Goal: Navigation & Orientation: Find specific page/section

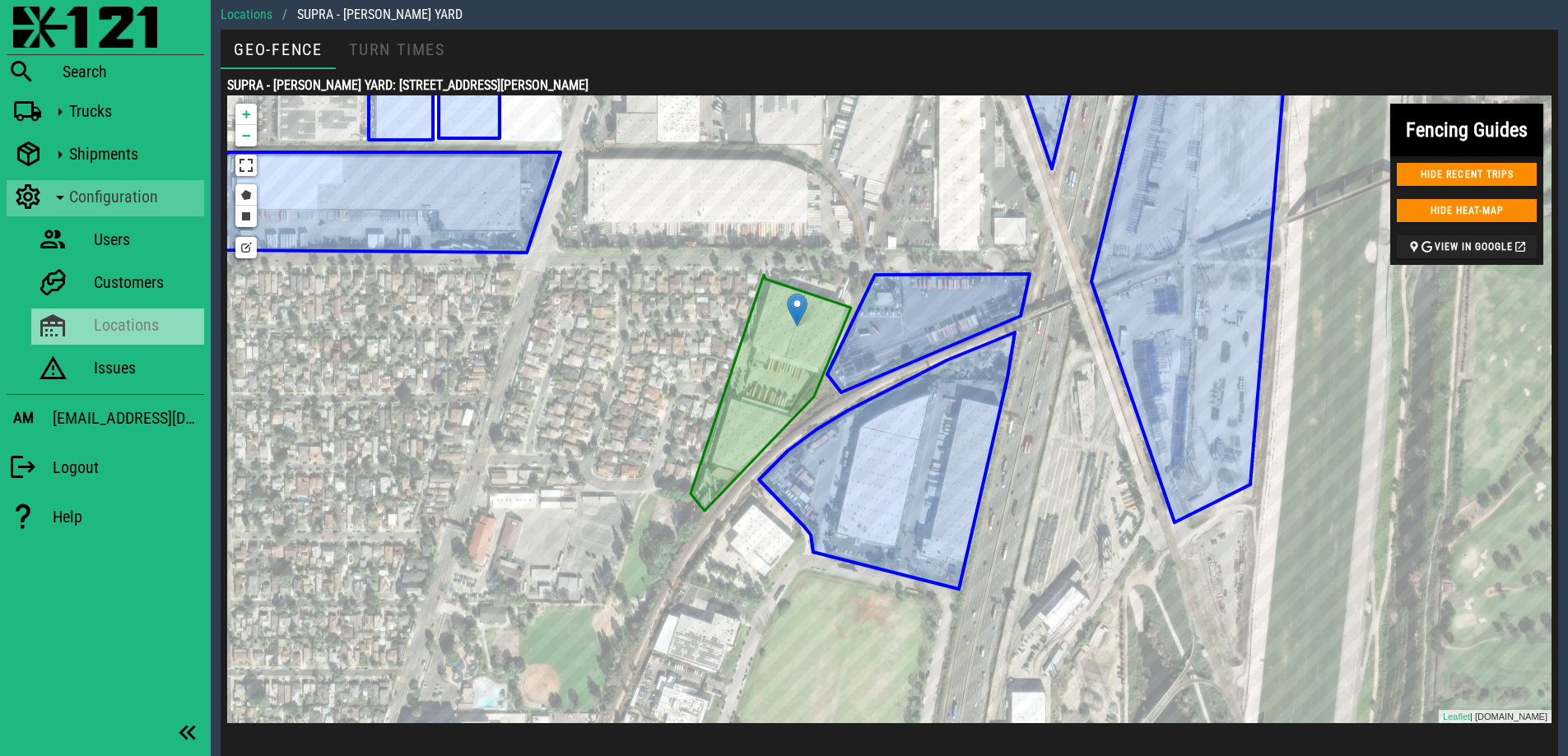
click at [124, 325] on div "Locations" at bounding box center [145, 324] width 104 height 20
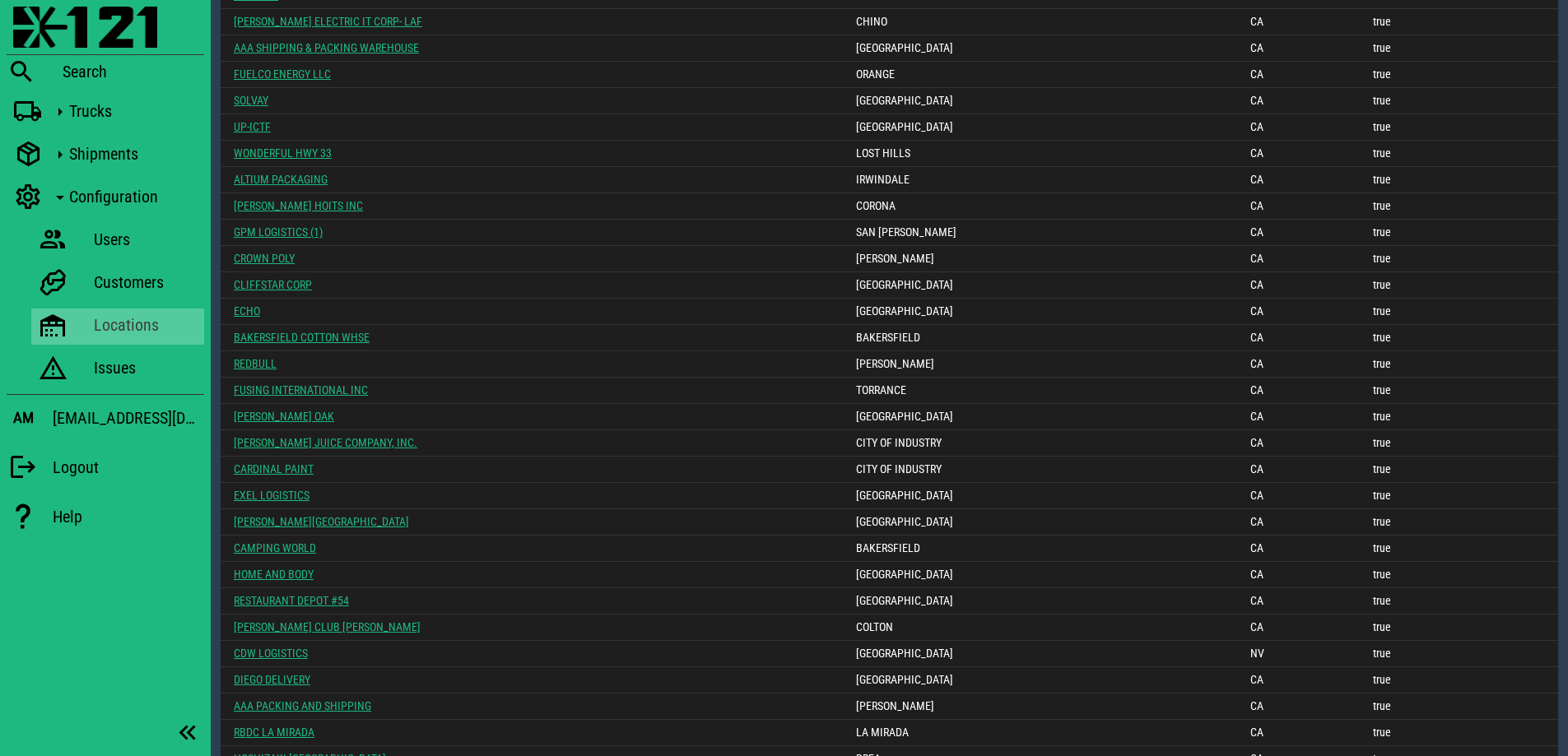
scroll to position [2011, 0]
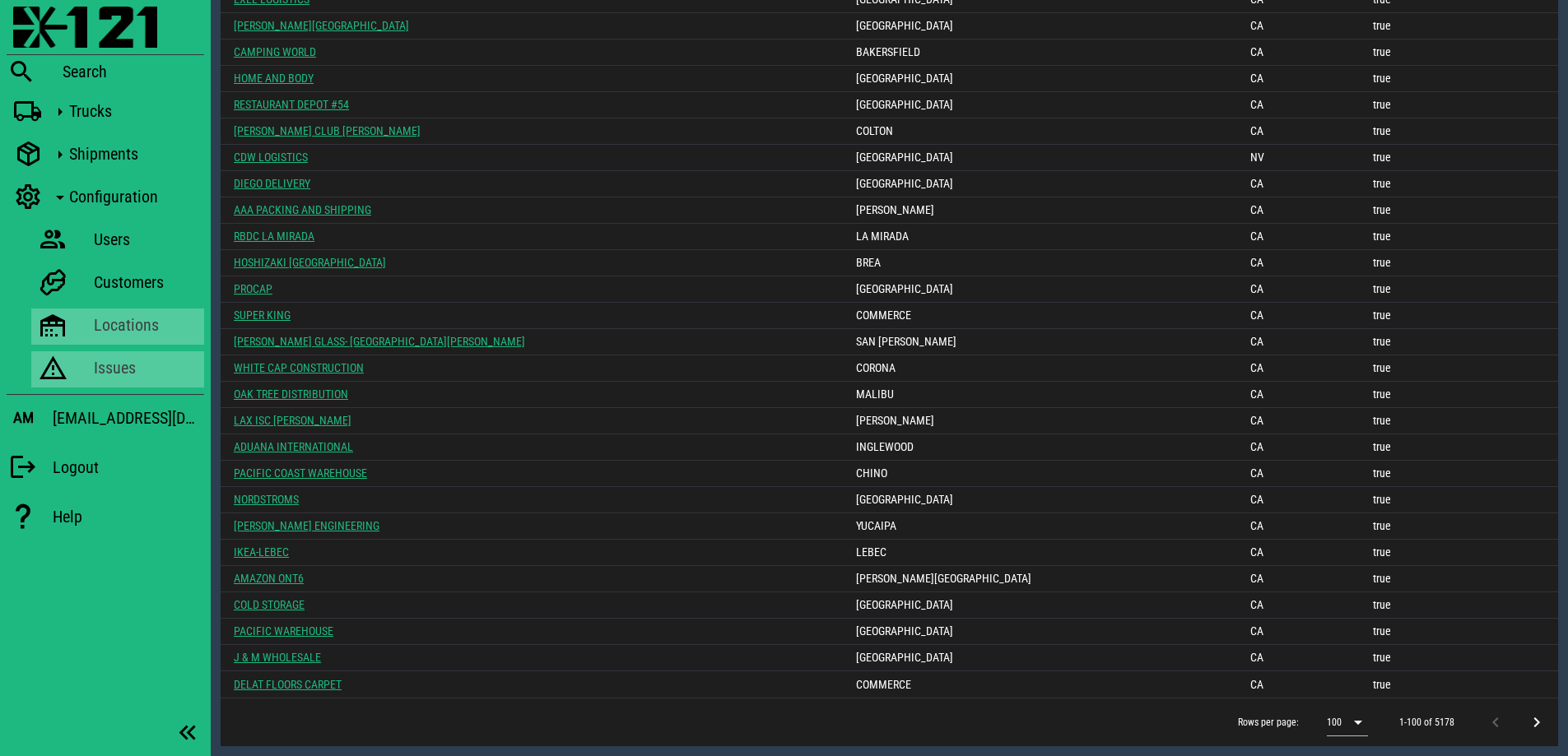
click at [95, 371] on div "Issues" at bounding box center [145, 367] width 104 height 20
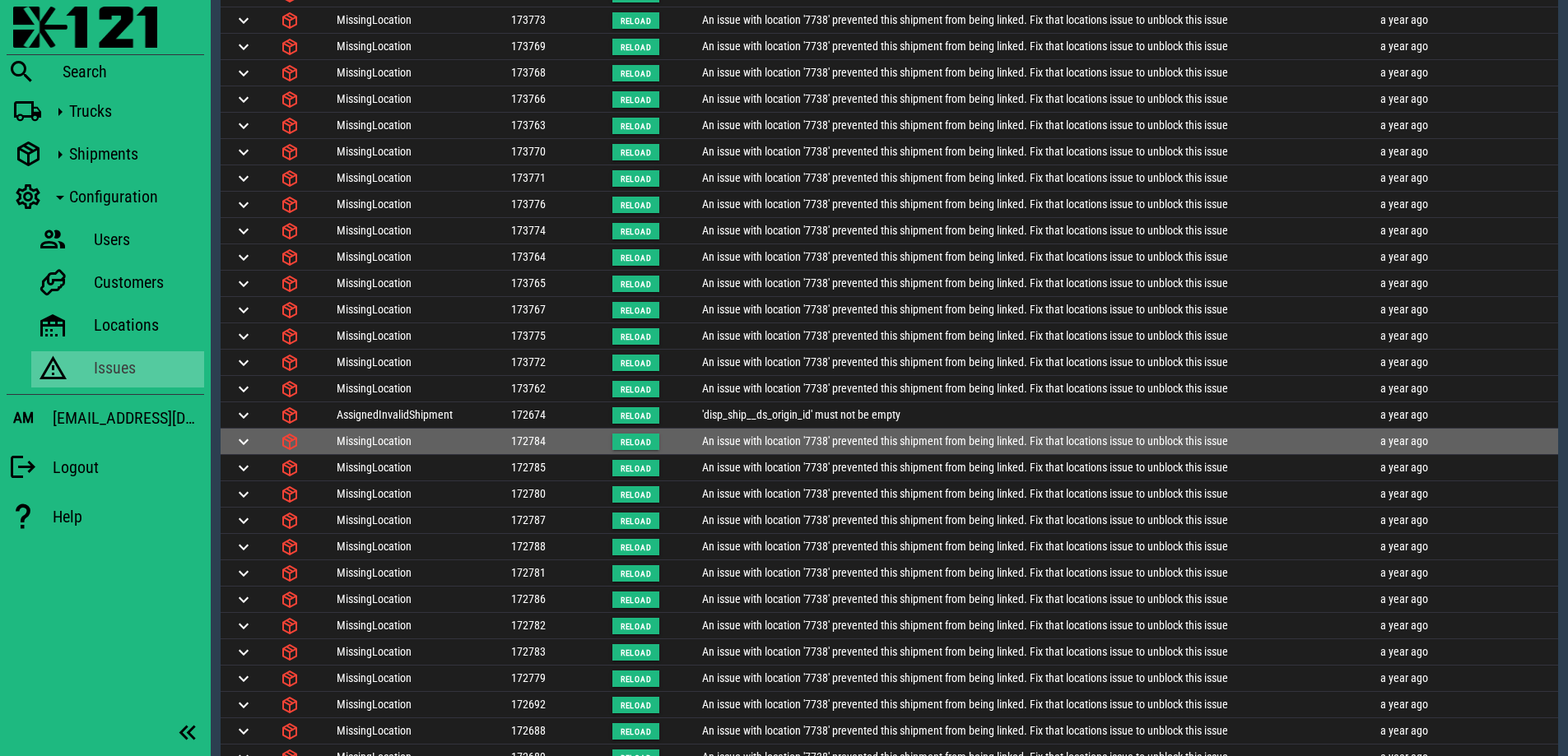
scroll to position [1860, 0]
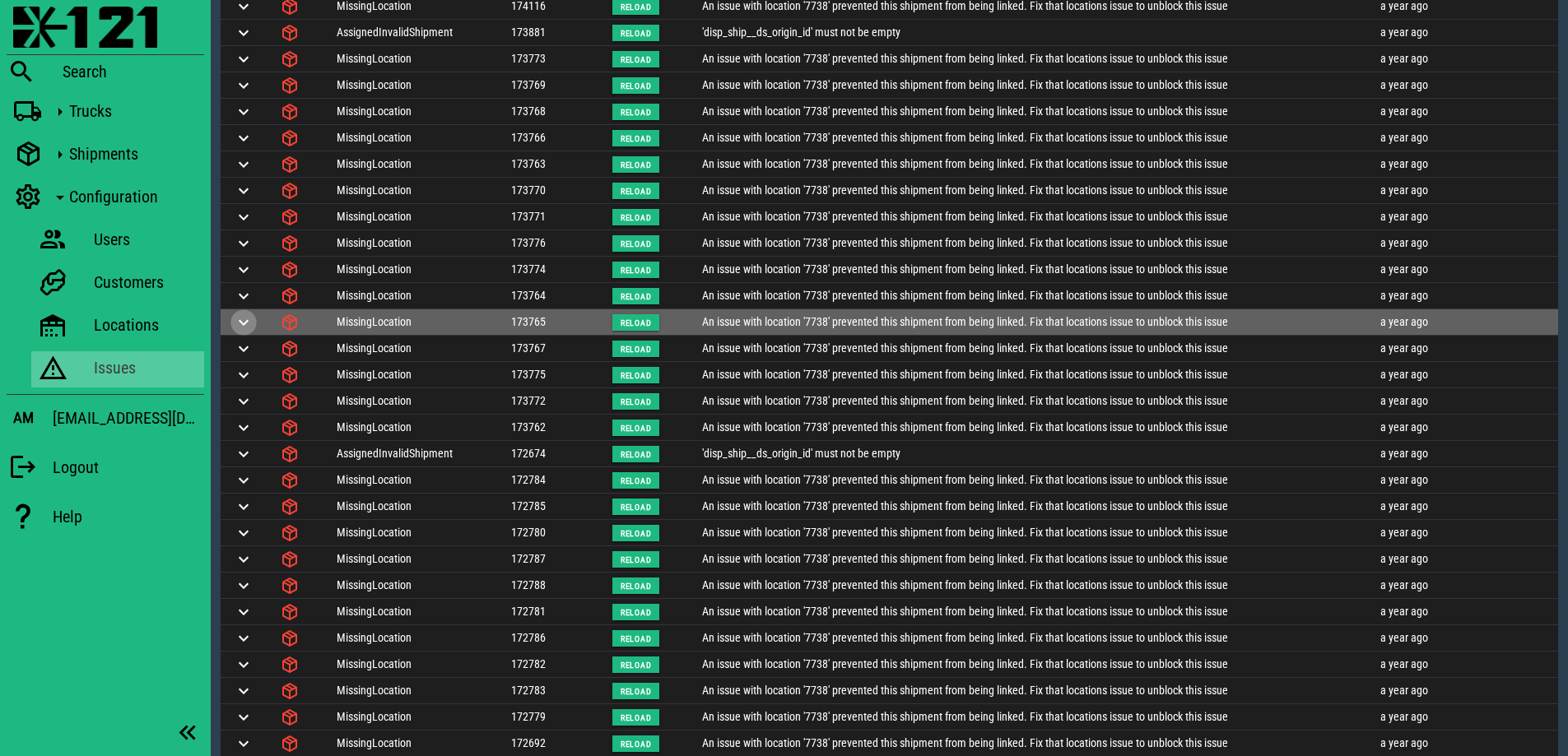
click at [245, 318] on button "button" at bounding box center [243, 322] width 20 height 20
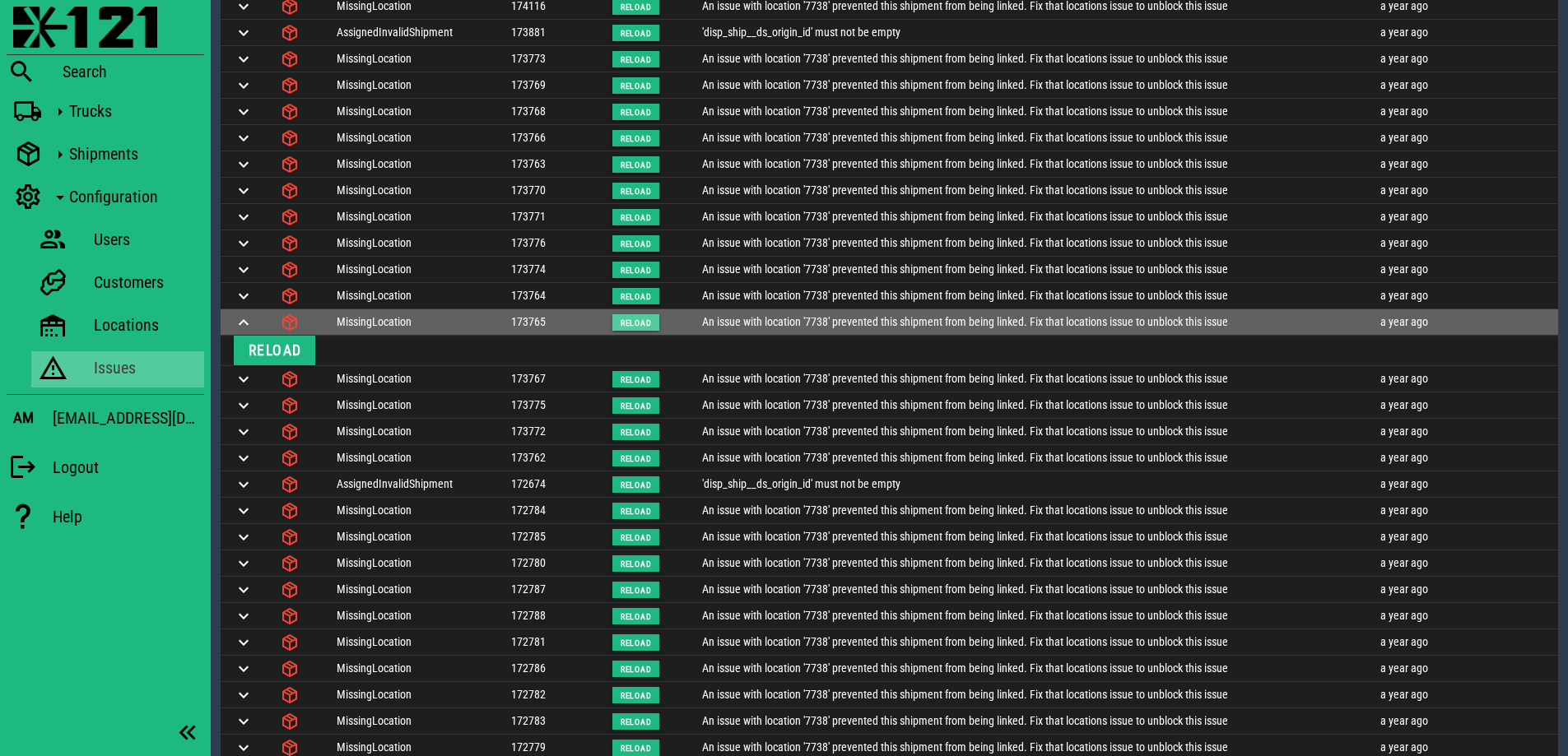
click at [627, 320] on span "Reload" at bounding box center [635, 323] width 32 height 9
click at [532, 319] on div "173765" at bounding box center [528, 322] width 35 height 17
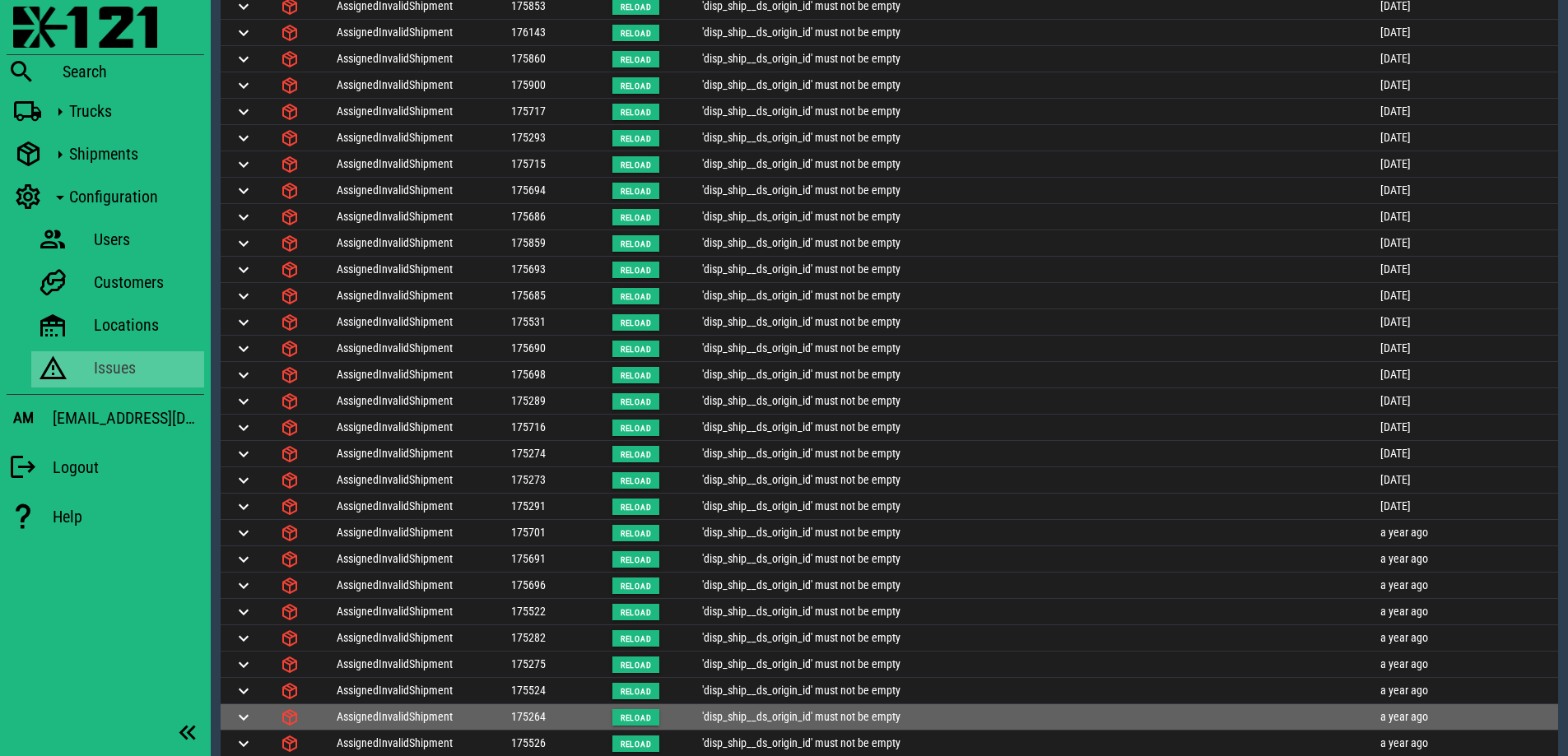
scroll to position [0, 0]
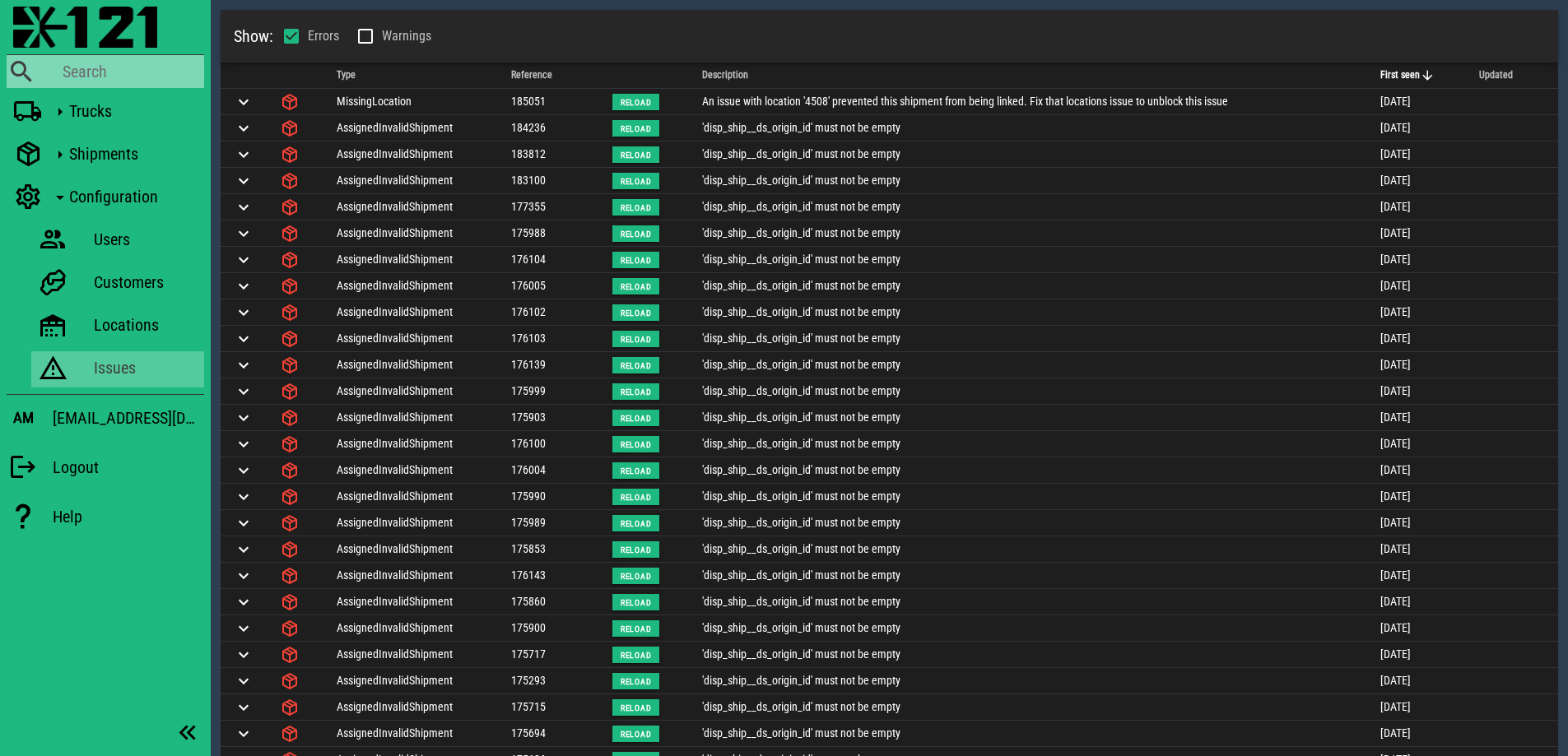
click at [100, 82] on div "Search" at bounding box center [133, 71] width 141 height 33
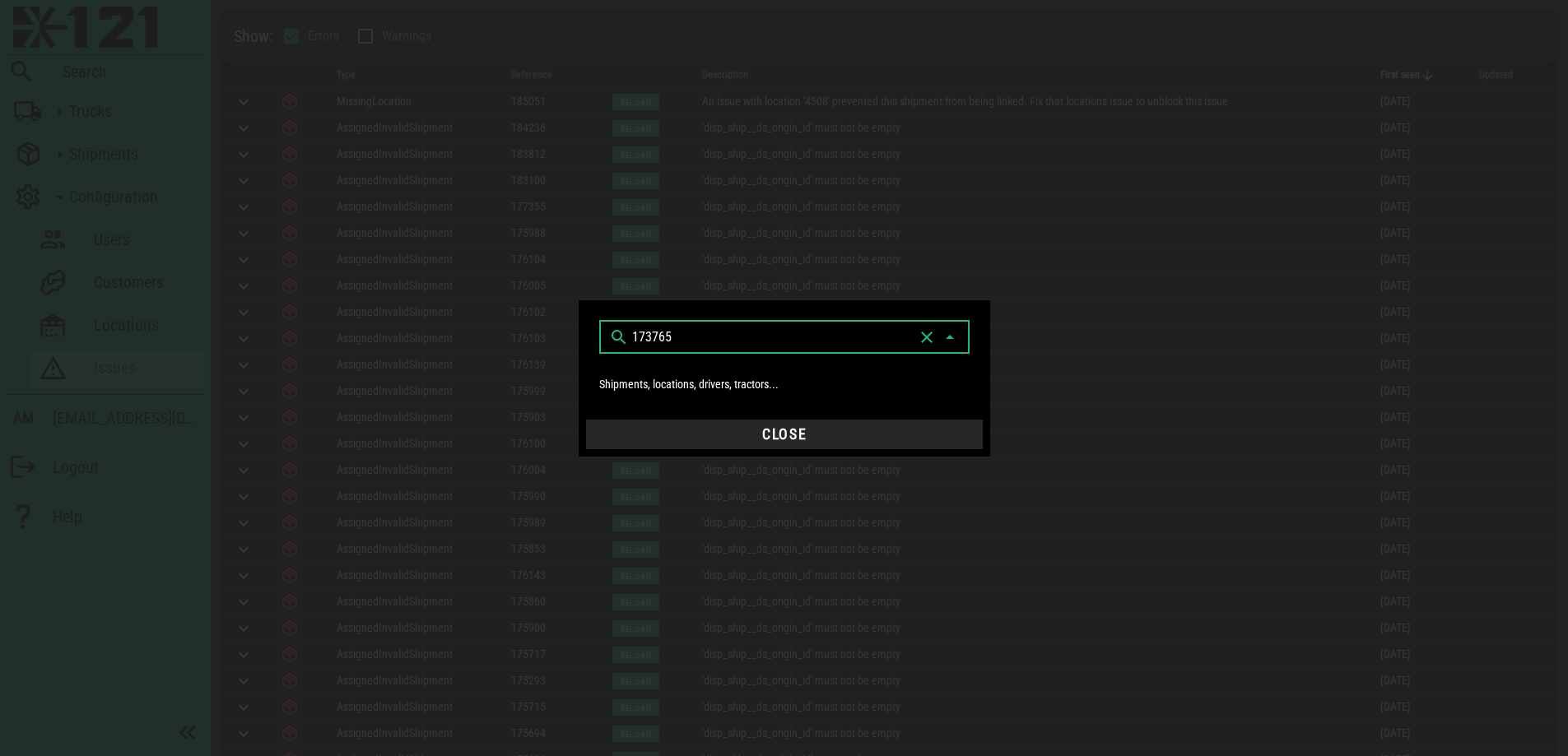
type input "173765"
click at [949, 343] on icon at bounding box center [949, 337] width 20 height 20
click at [949, 332] on icon at bounding box center [949, 337] width 20 height 20
click at [741, 339] on input "173765" at bounding box center [773, 337] width 281 height 26
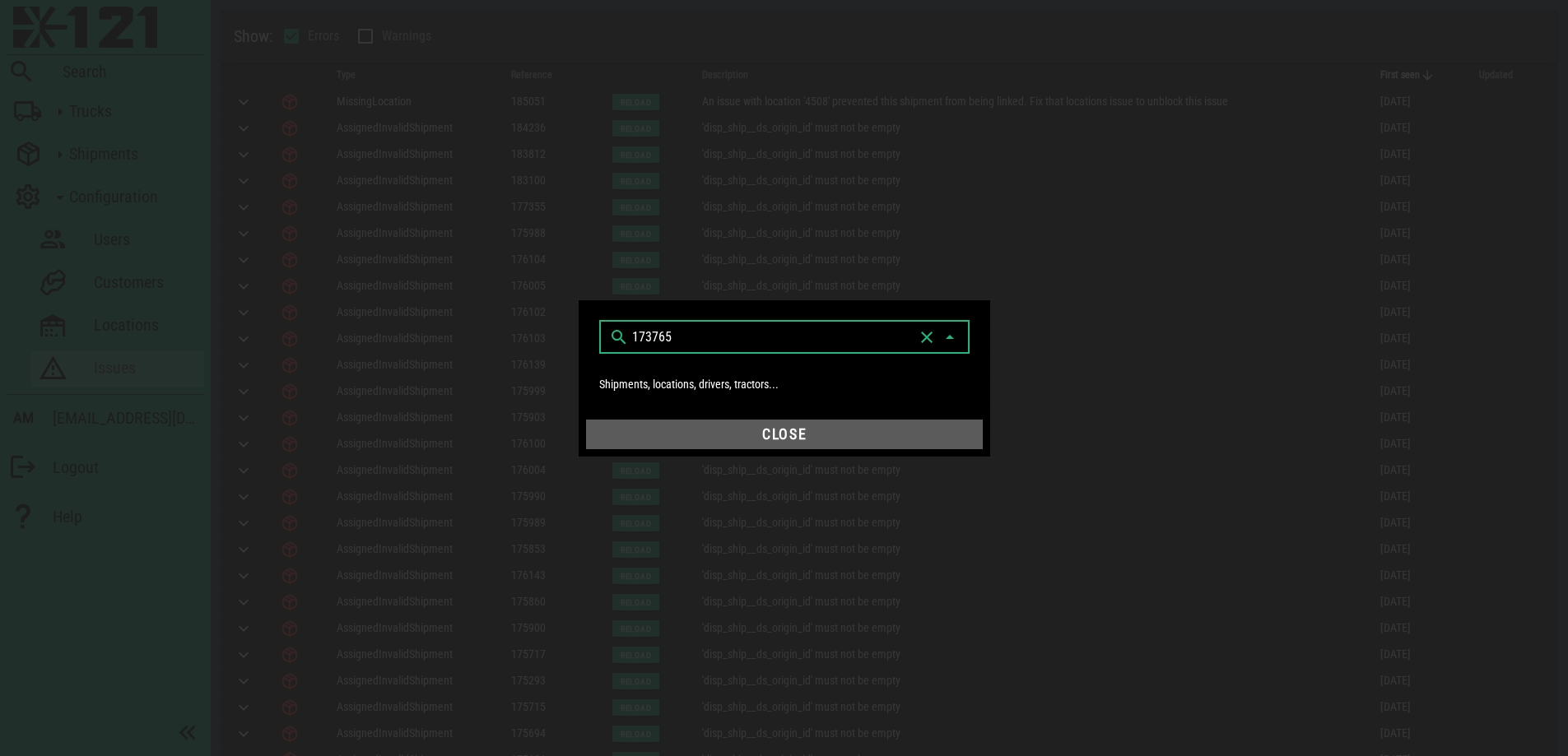
click at [836, 432] on span "Close" at bounding box center [784, 435] width 383 height 17
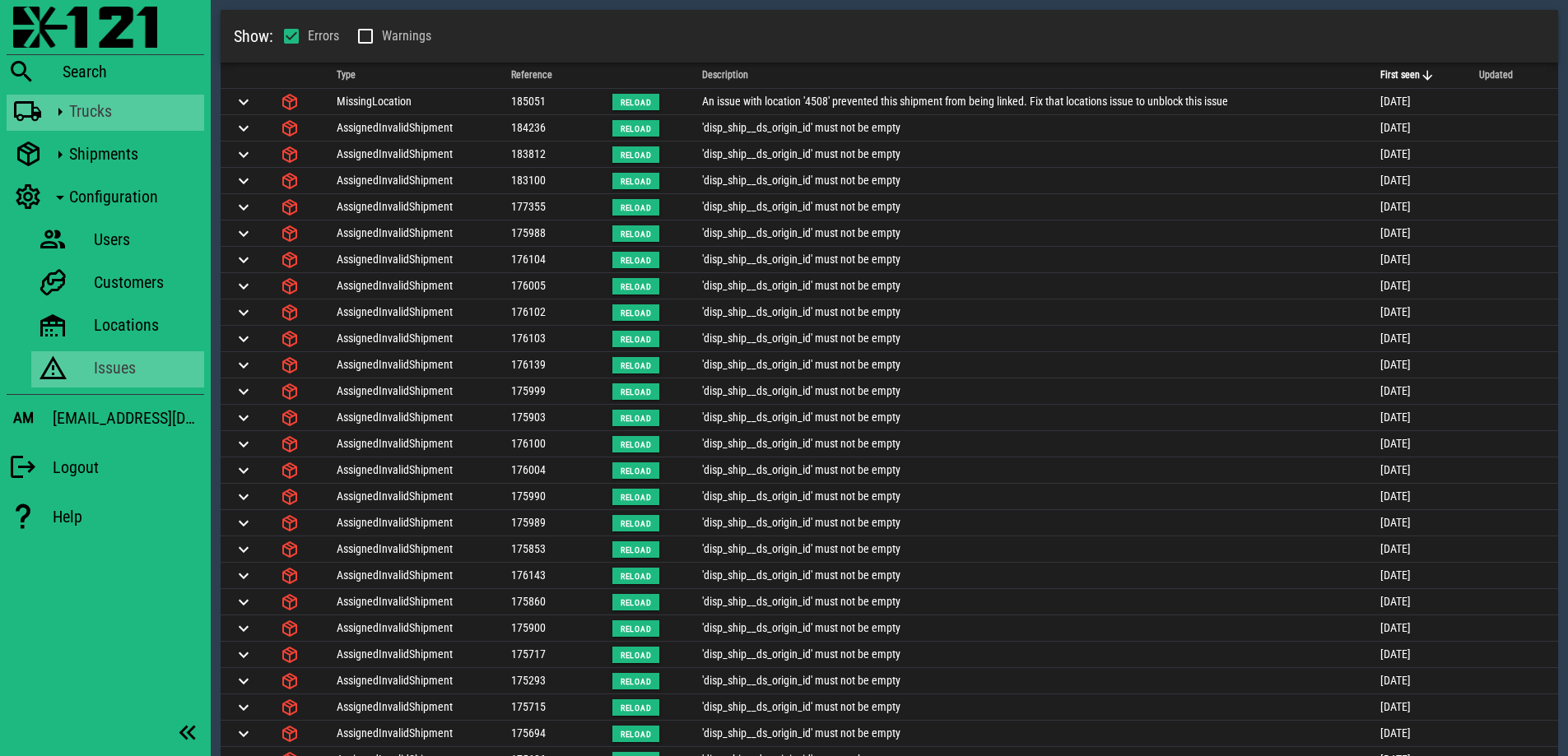
click at [87, 111] on div "Trucks" at bounding box center [133, 111] width 128 height 20
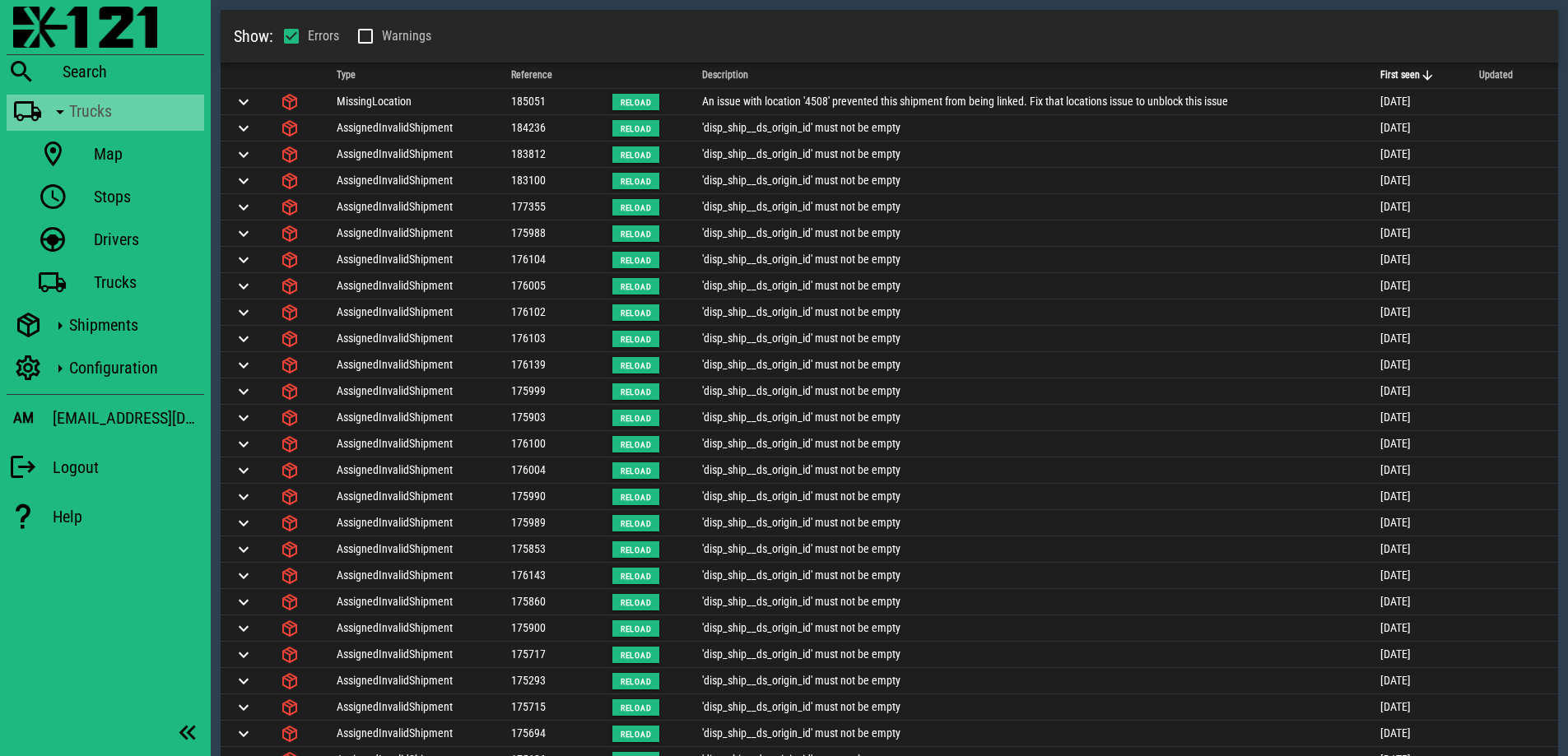
click at [85, 110] on div "Trucks" at bounding box center [133, 111] width 128 height 20
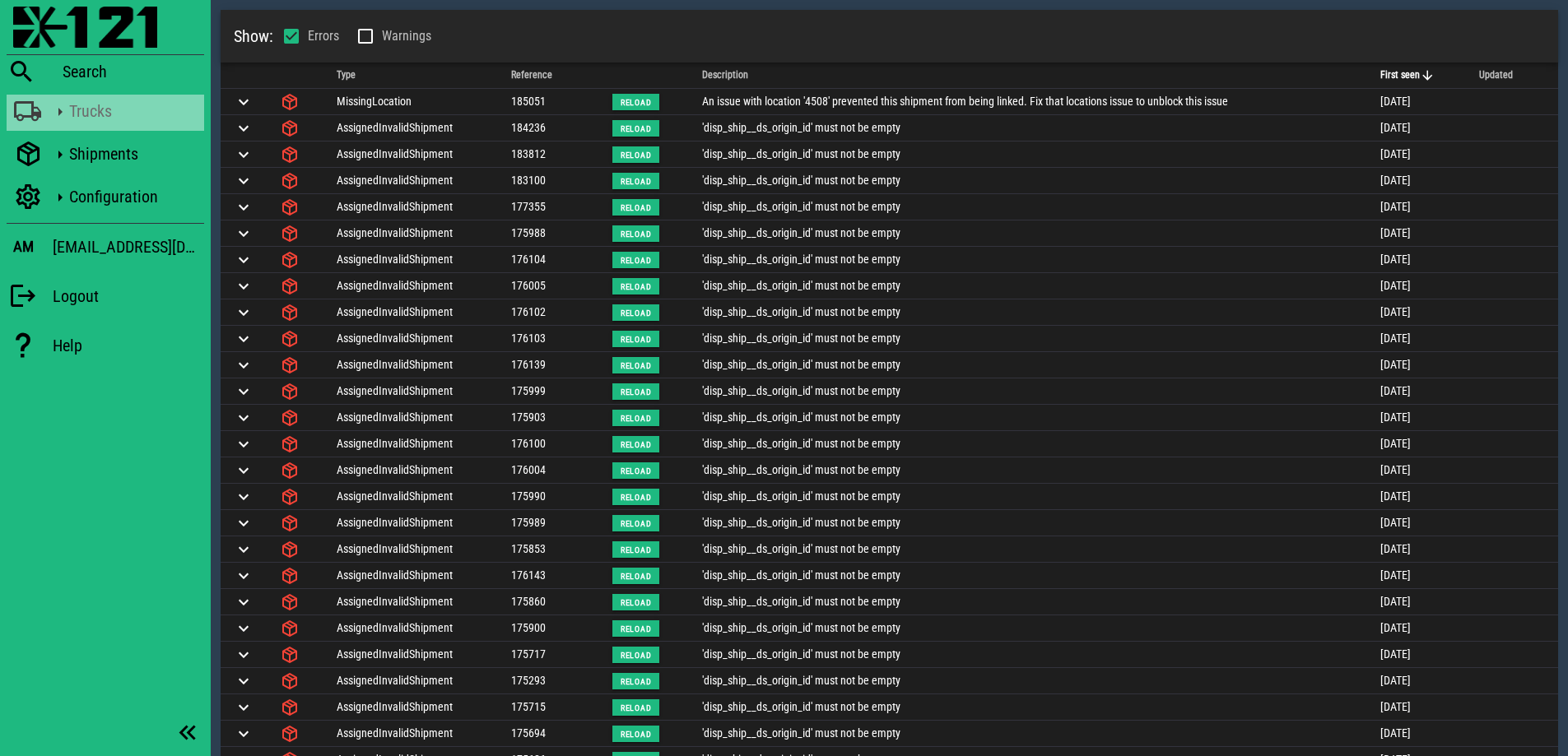
click at [65, 109] on icon at bounding box center [60, 111] width 22 height 22
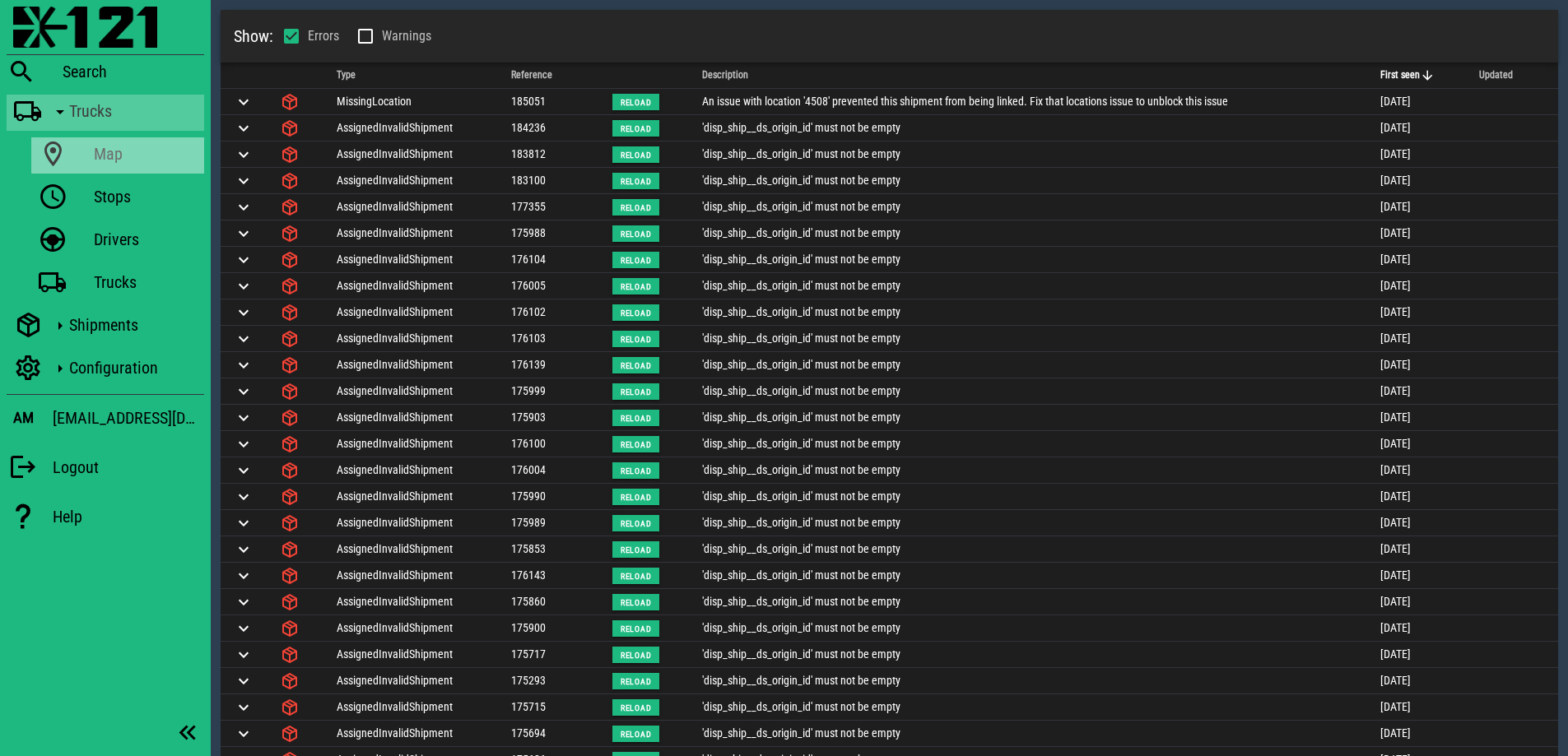
click at [111, 149] on div "Map" at bounding box center [145, 154] width 104 height 20
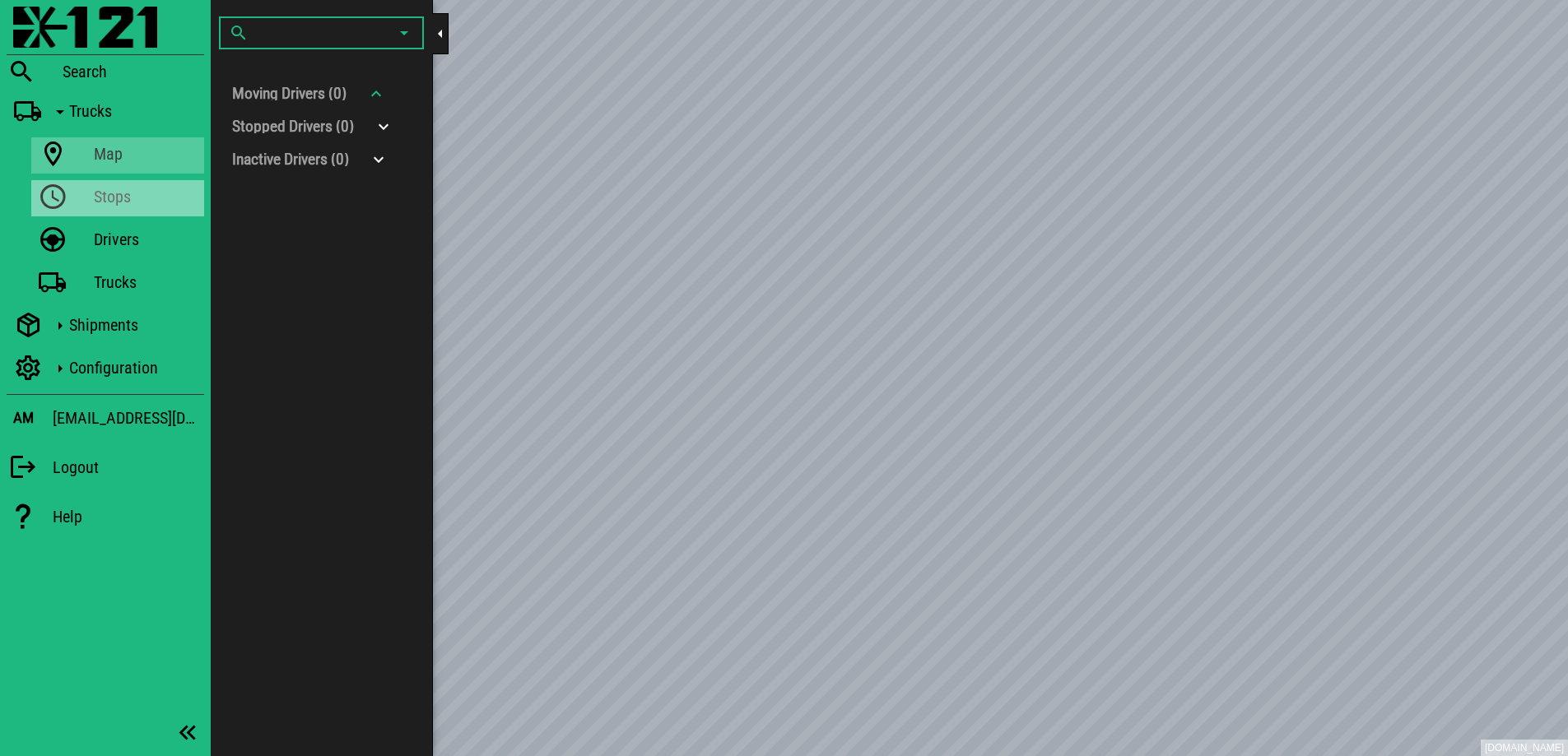
click at [132, 202] on div "Stops" at bounding box center [145, 196] width 104 height 20
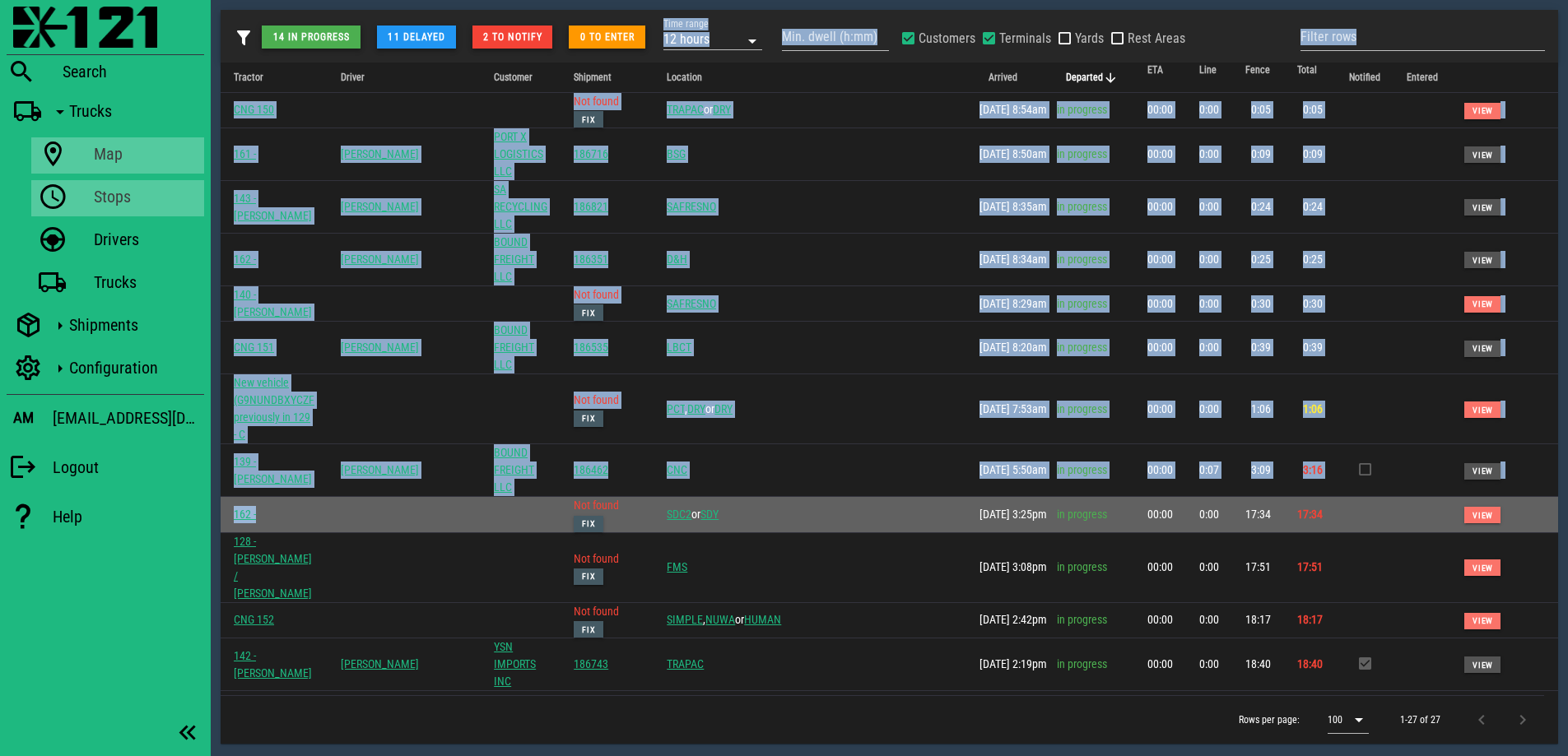
drag, startPoint x: 213, startPoint y: 4, endPoint x: 442, endPoint y: 394, distance: 452.3
click at [442, 394] on div "14 in progress 11 delayed 2 to notify 0 to enter Time range 12 hours Min. dwell…" at bounding box center [889, 377] width 1357 height 754
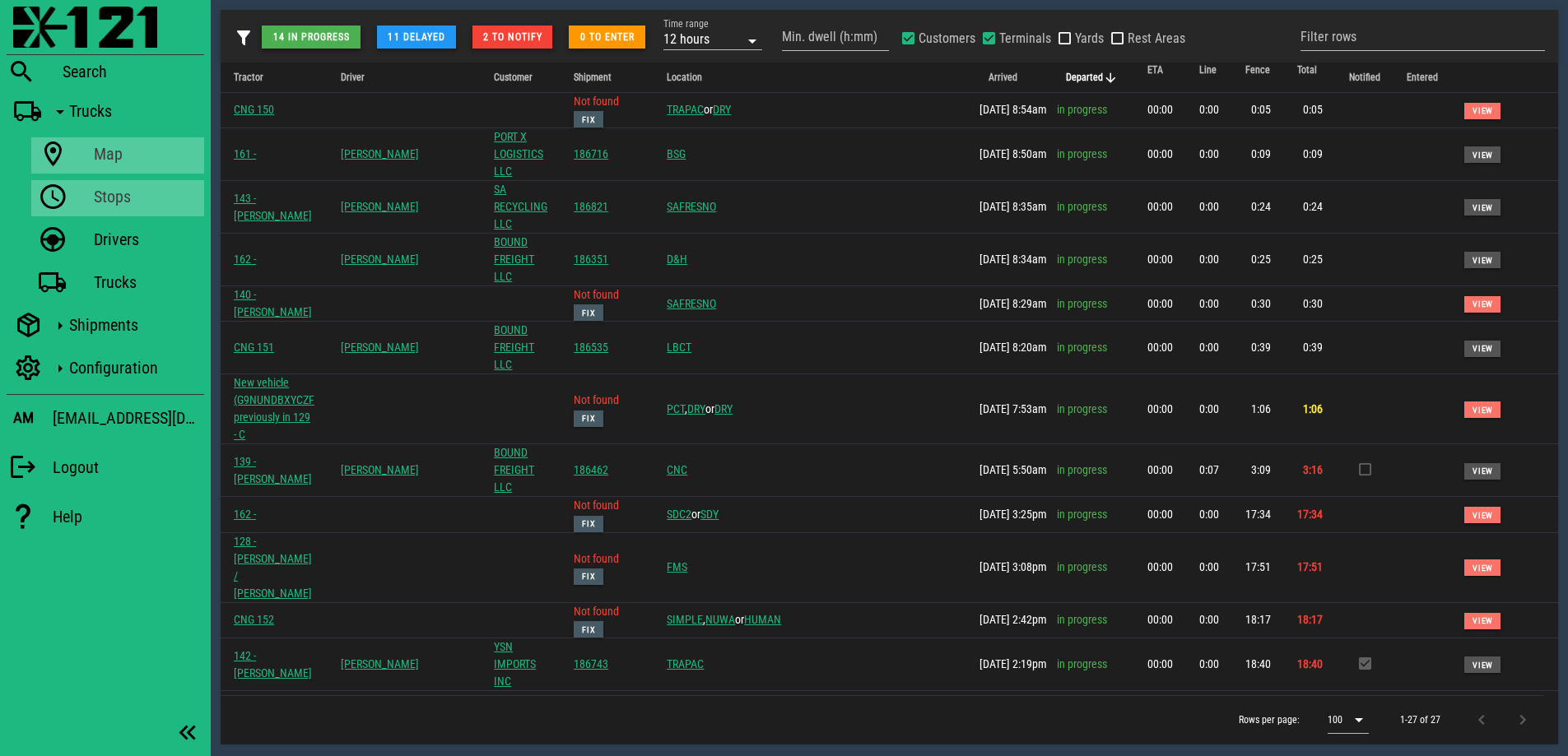
click at [429, 5] on div "14 in progress 11 delayed 2 to notify 0 to enter Time range 12 hours Min. dwell…" at bounding box center [889, 377] width 1357 height 754
click at [79, 329] on div "Shipments" at bounding box center [133, 324] width 128 height 20
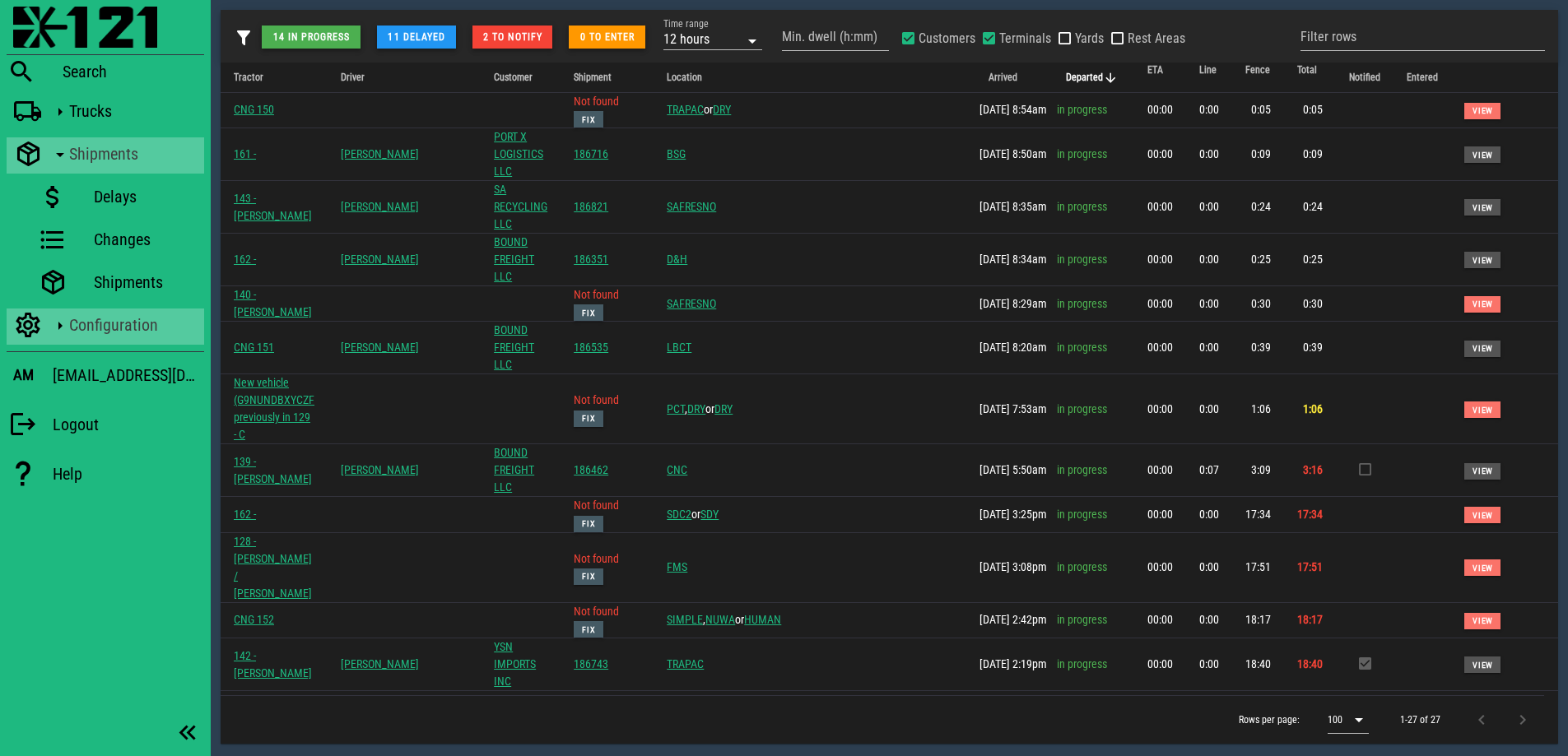
click at [107, 321] on div "Configuration" at bounding box center [133, 324] width 128 height 20
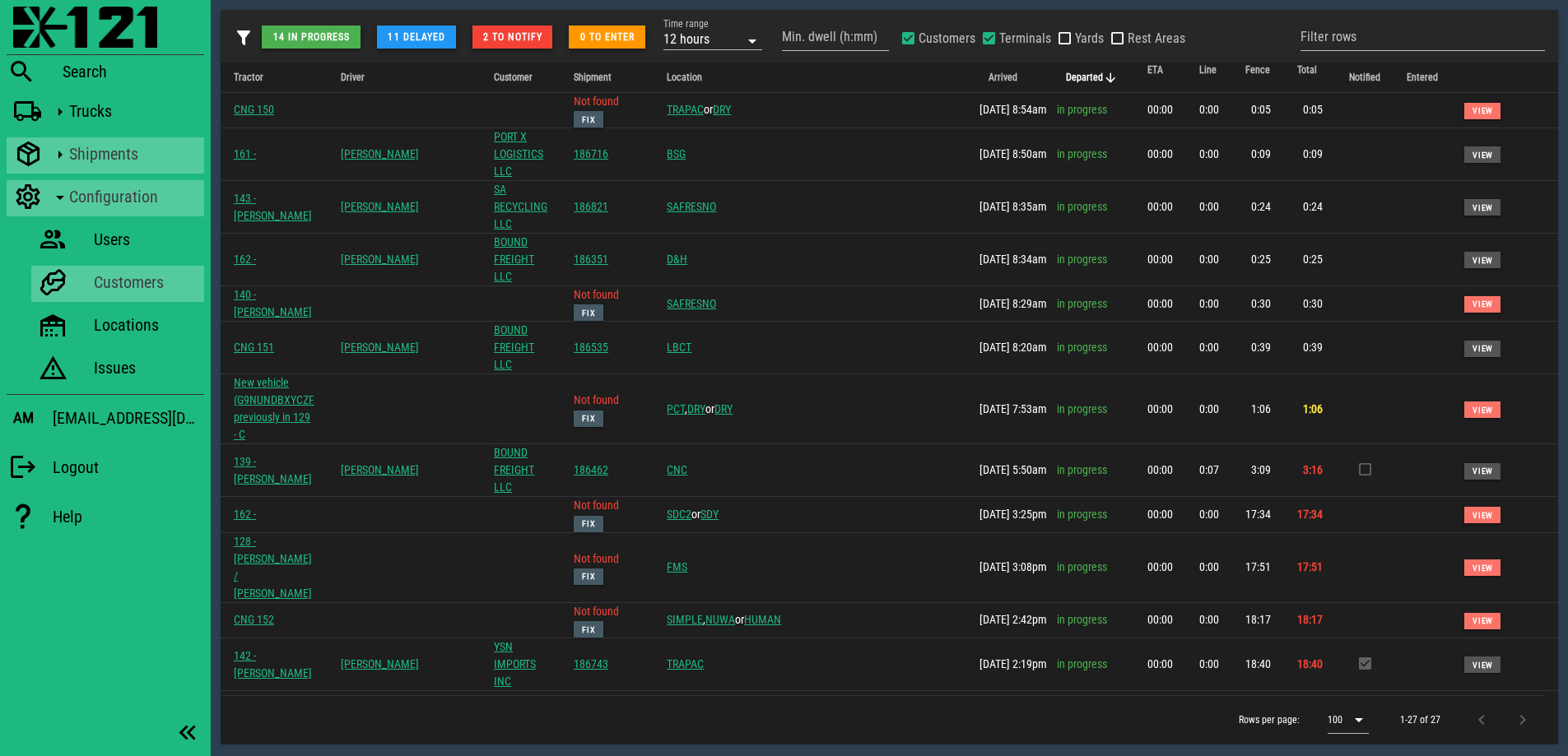
click at [132, 281] on div "Customers" at bounding box center [145, 282] width 104 height 20
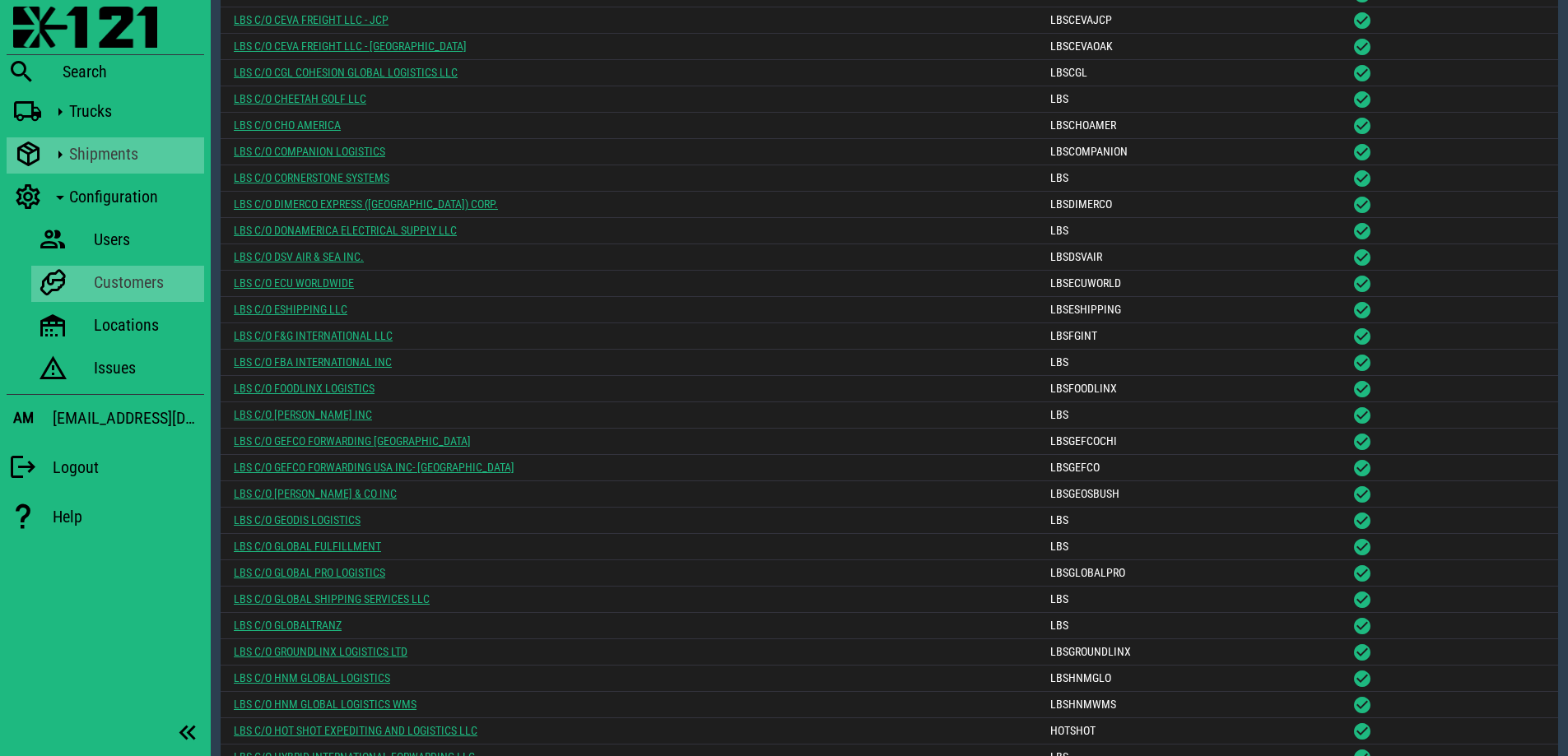
scroll to position [12525, 0]
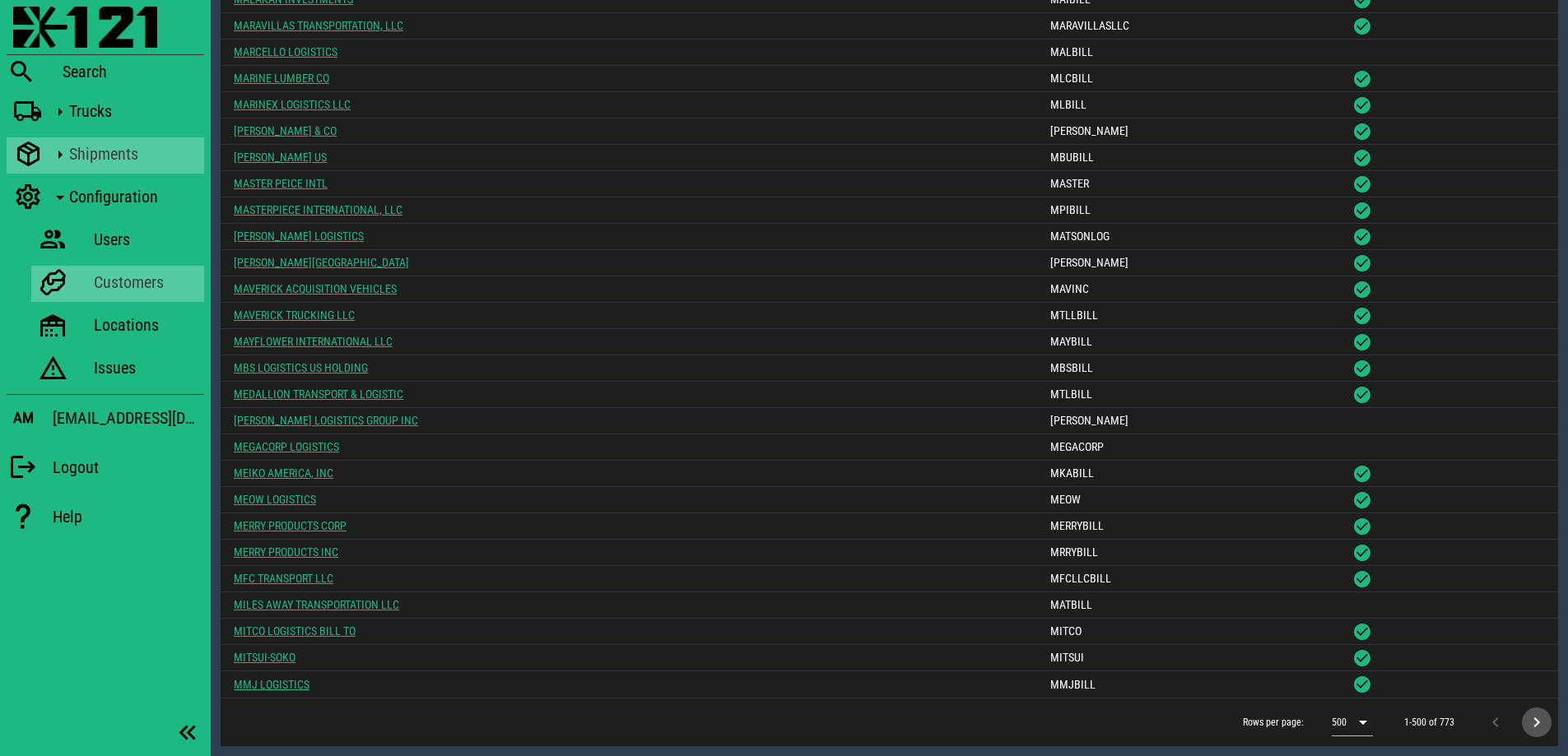
click at [1537, 721] on icon "Next page" at bounding box center [1536, 722] width 20 height 20
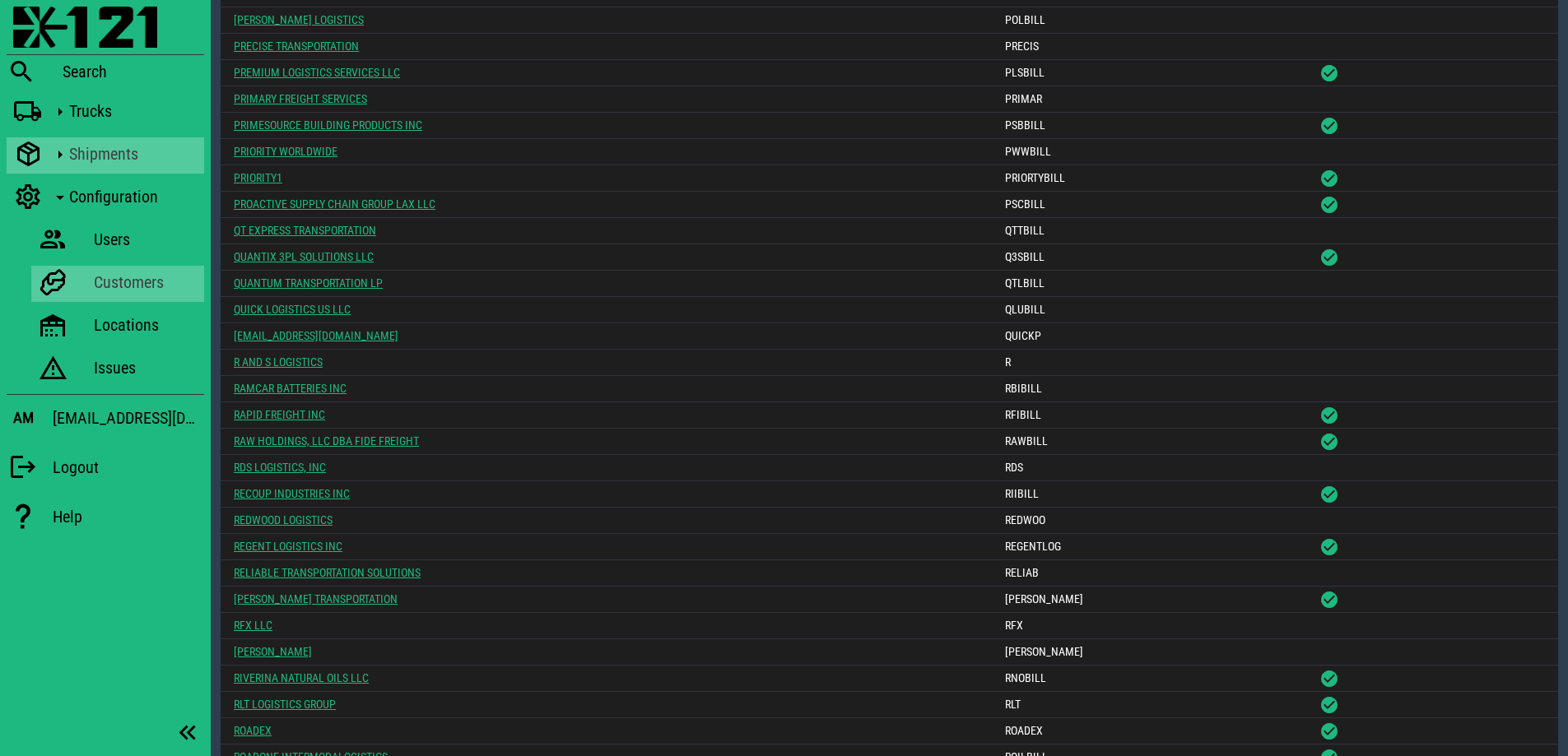
scroll to position [1527, 0]
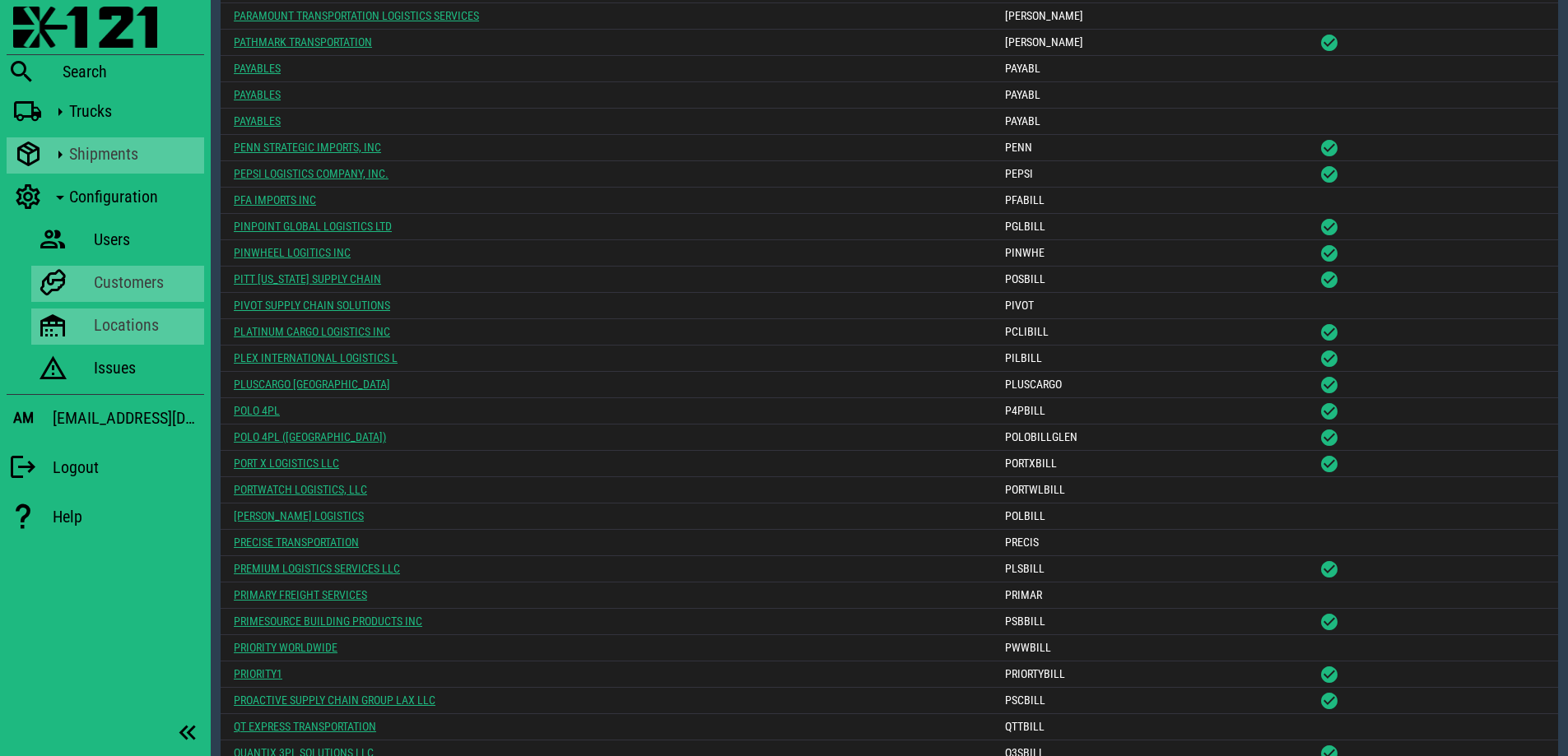
click at [115, 316] on div "Locations" at bounding box center [145, 324] width 104 height 20
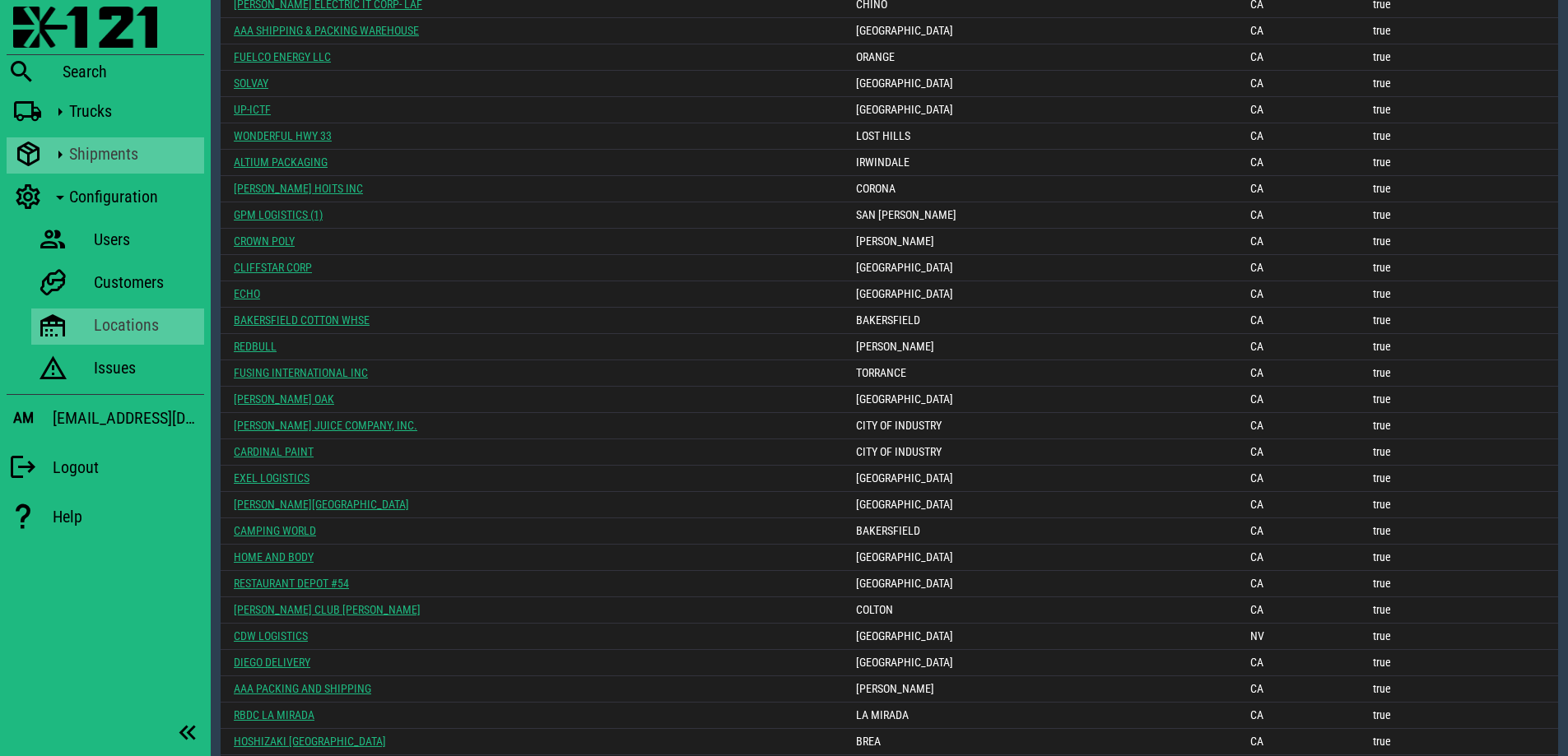
scroll to position [2011, 0]
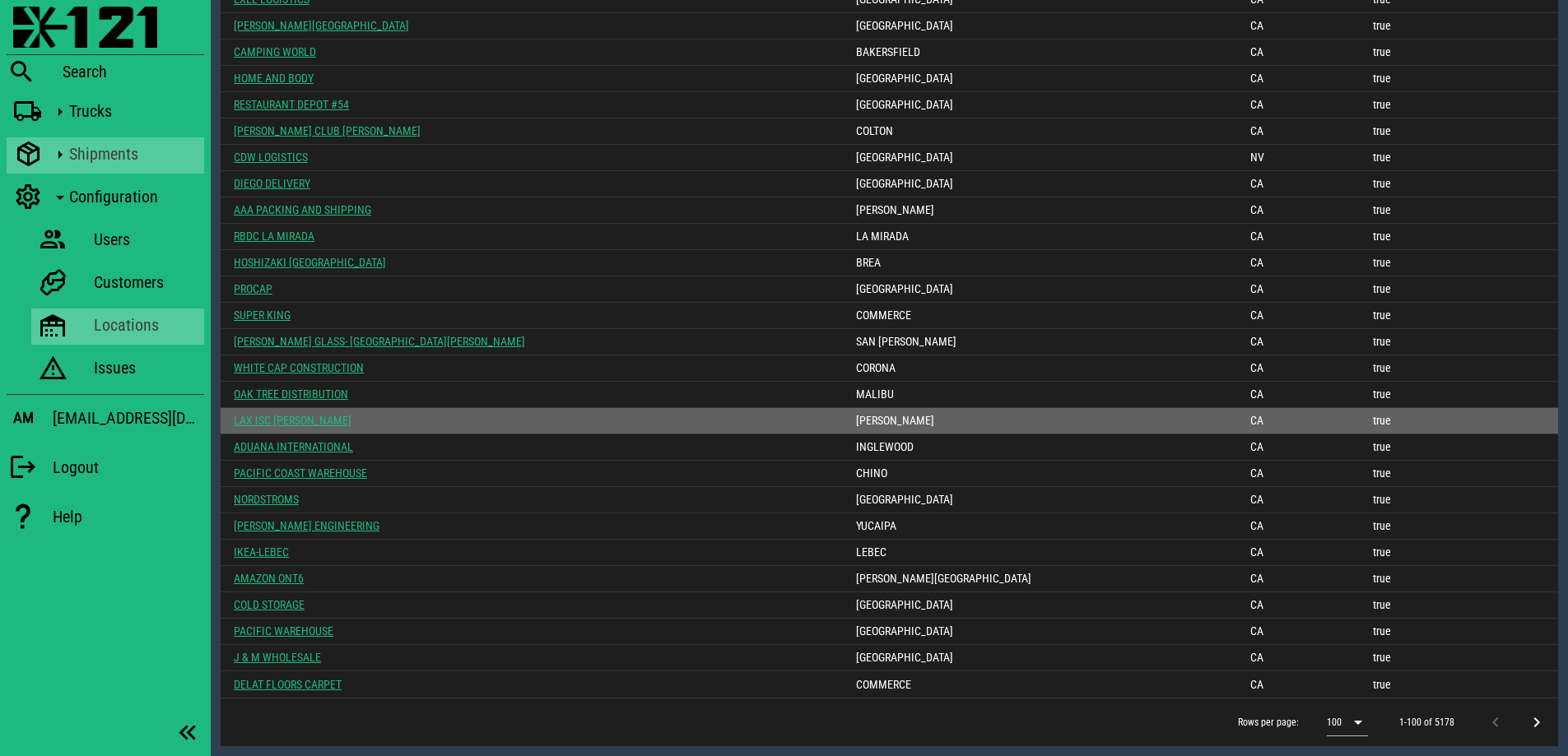
click at [299, 421] on link "LAX ISC [PERSON_NAME]" at bounding box center [292, 421] width 118 height 13
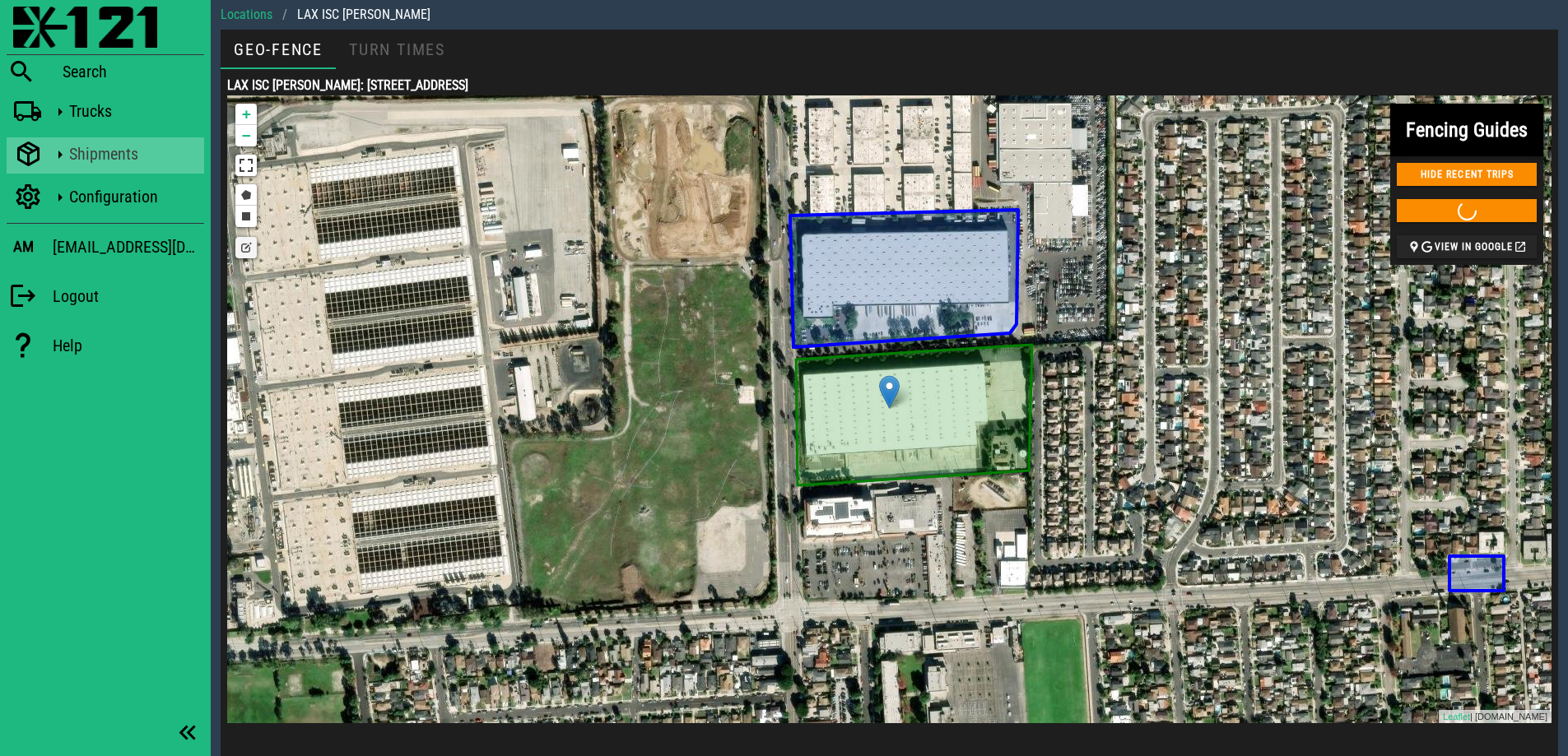
click at [249, 255] on link "Edit layers" at bounding box center [245, 247] width 22 height 22
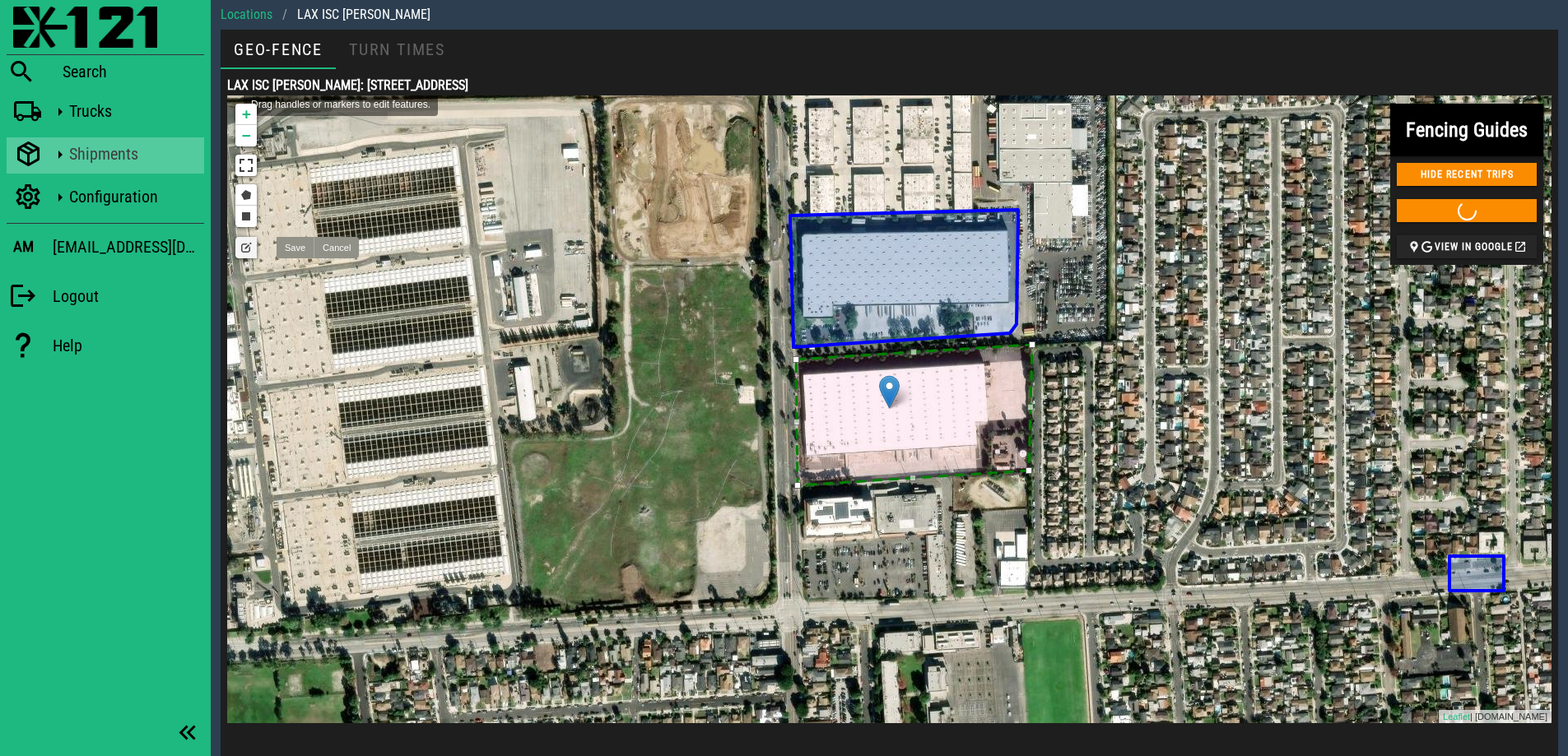
click at [249, 255] on link "Edit layers" at bounding box center [245, 247] width 22 height 22
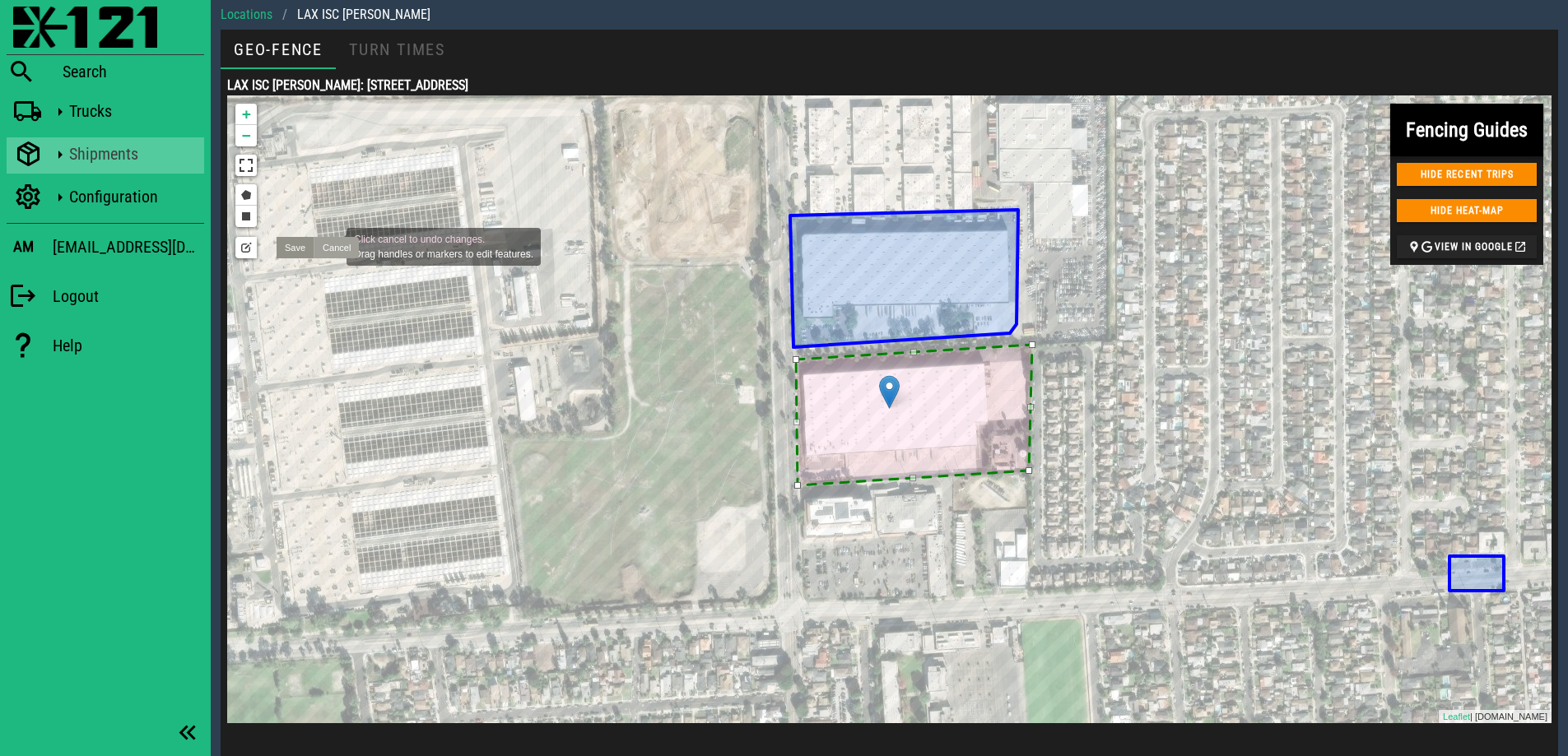
click at [330, 245] on link "Cancel" at bounding box center [336, 247] width 45 height 22
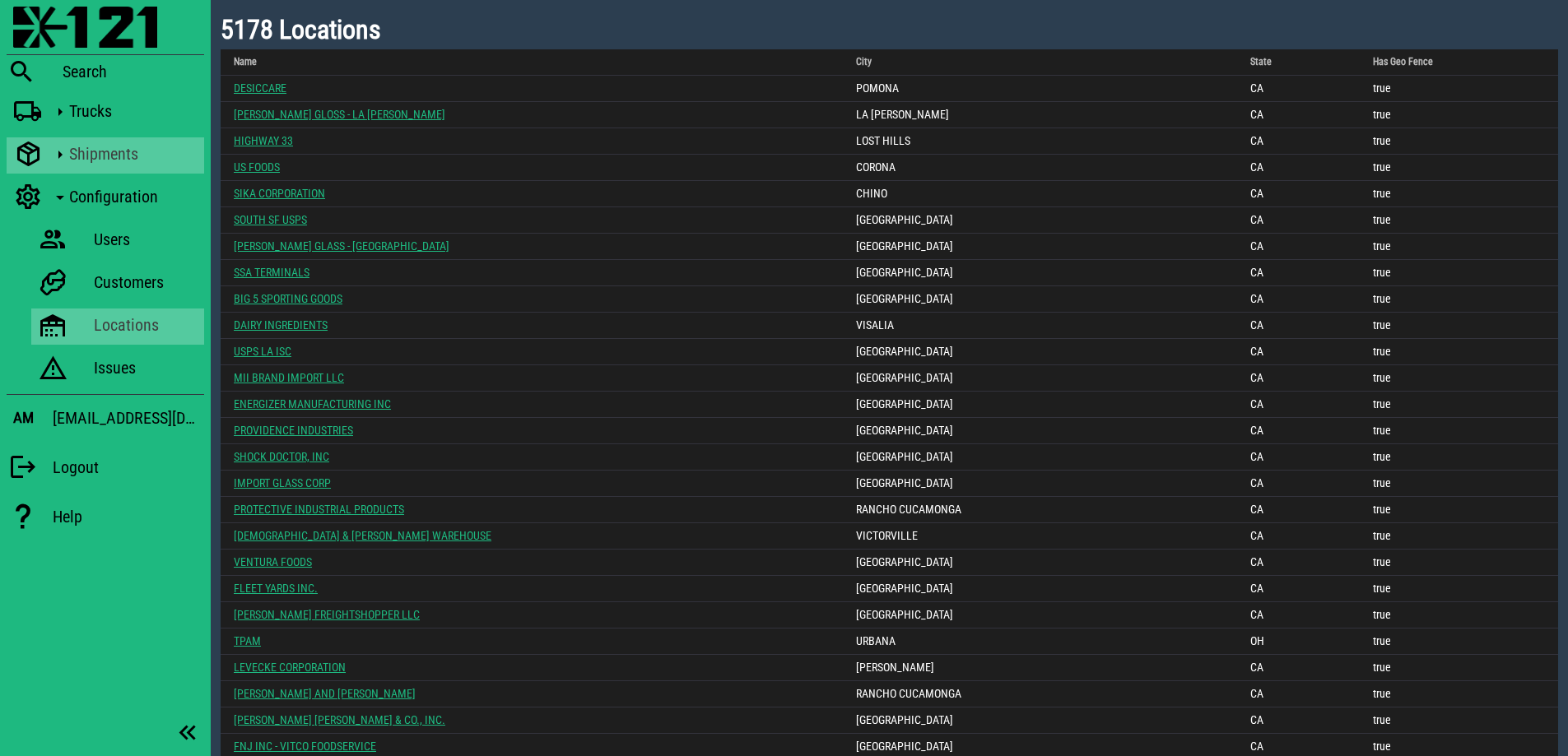
scroll to position [2011, 0]
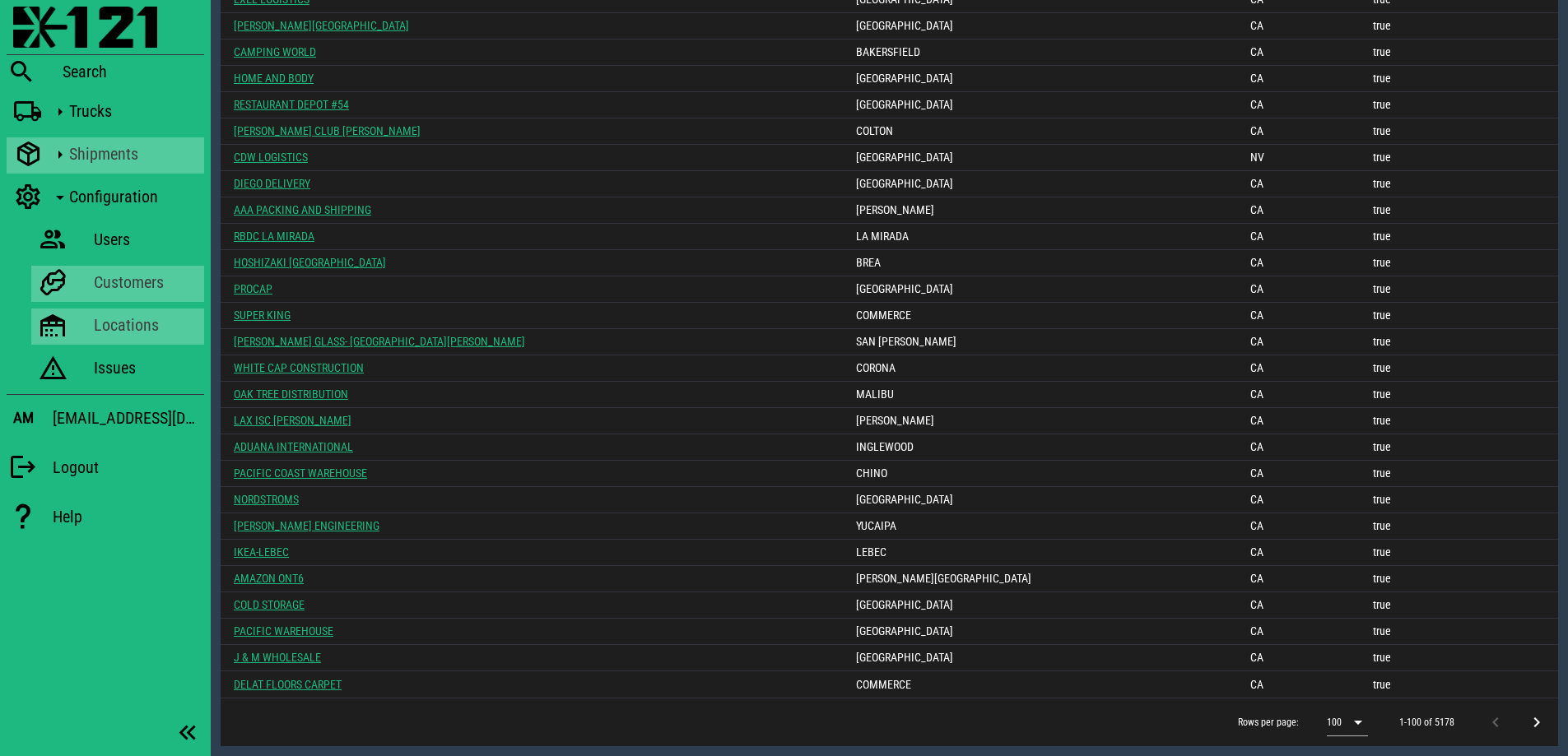
click at [141, 274] on div "Customers" at bounding box center [145, 282] width 104 height 20
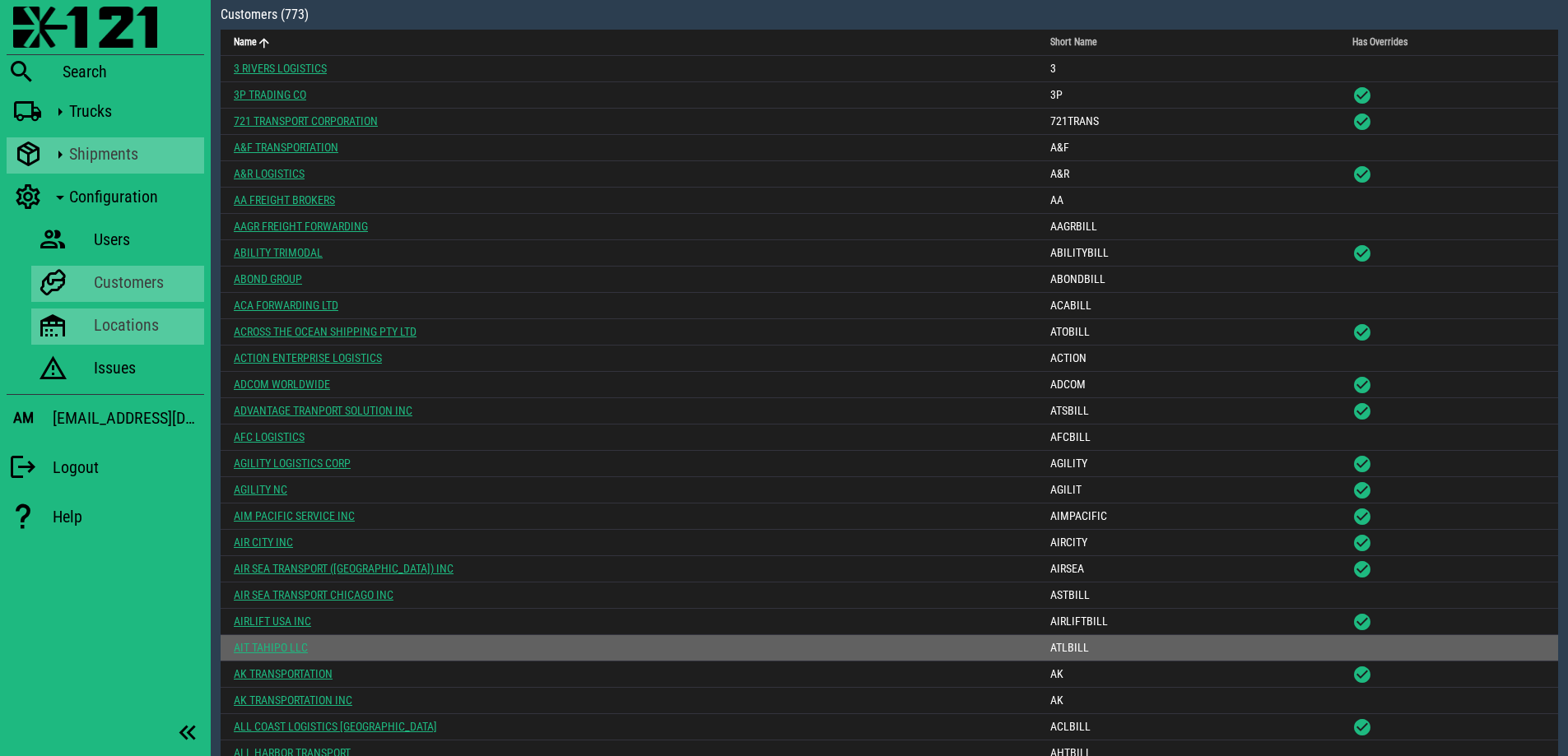
click at [294, 645] on link "AIT TAHIPO LLC" at bounding box center [270, 647] width 74 height 13
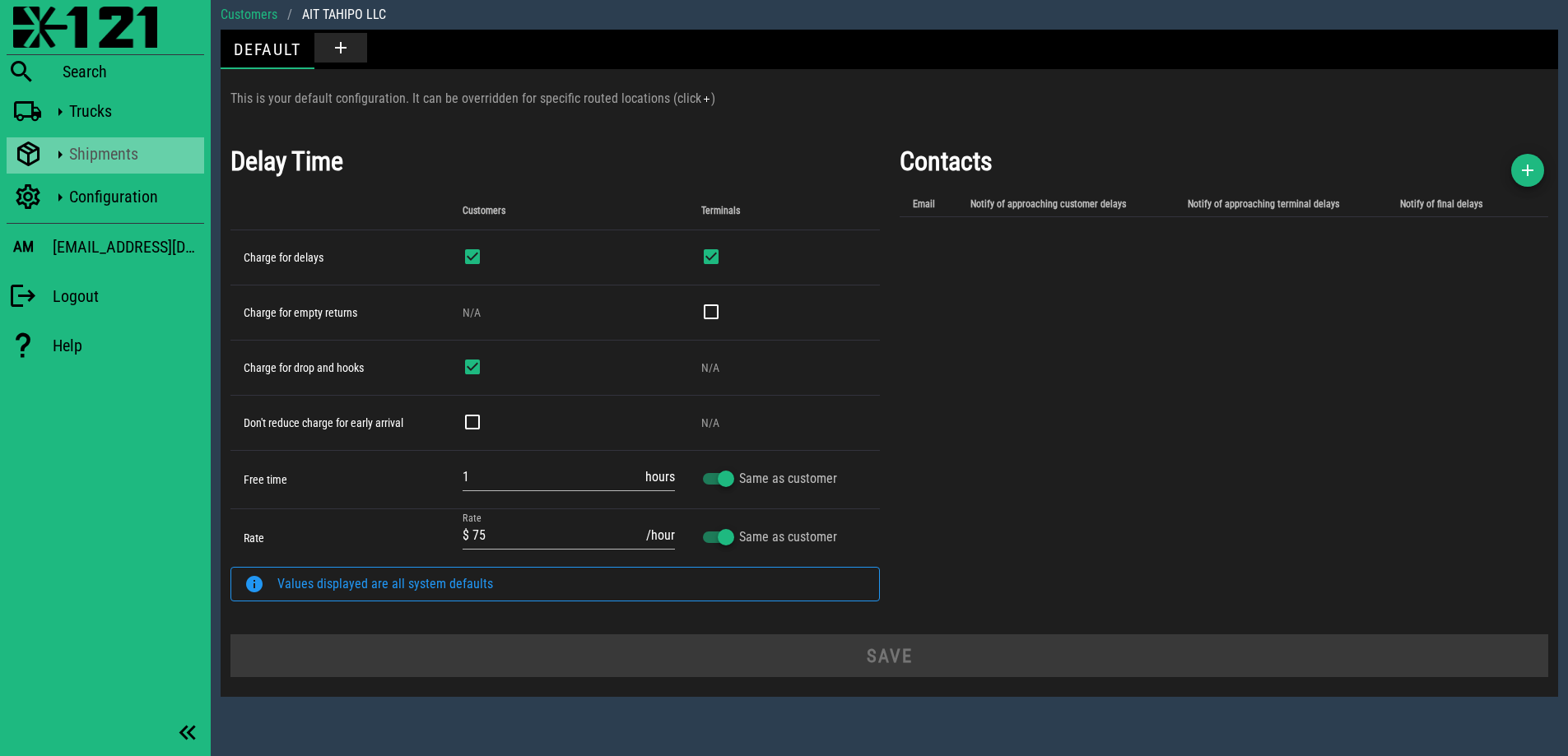
click at [52, 160] on icon at bounding box center [60, 155] width 22 height 22
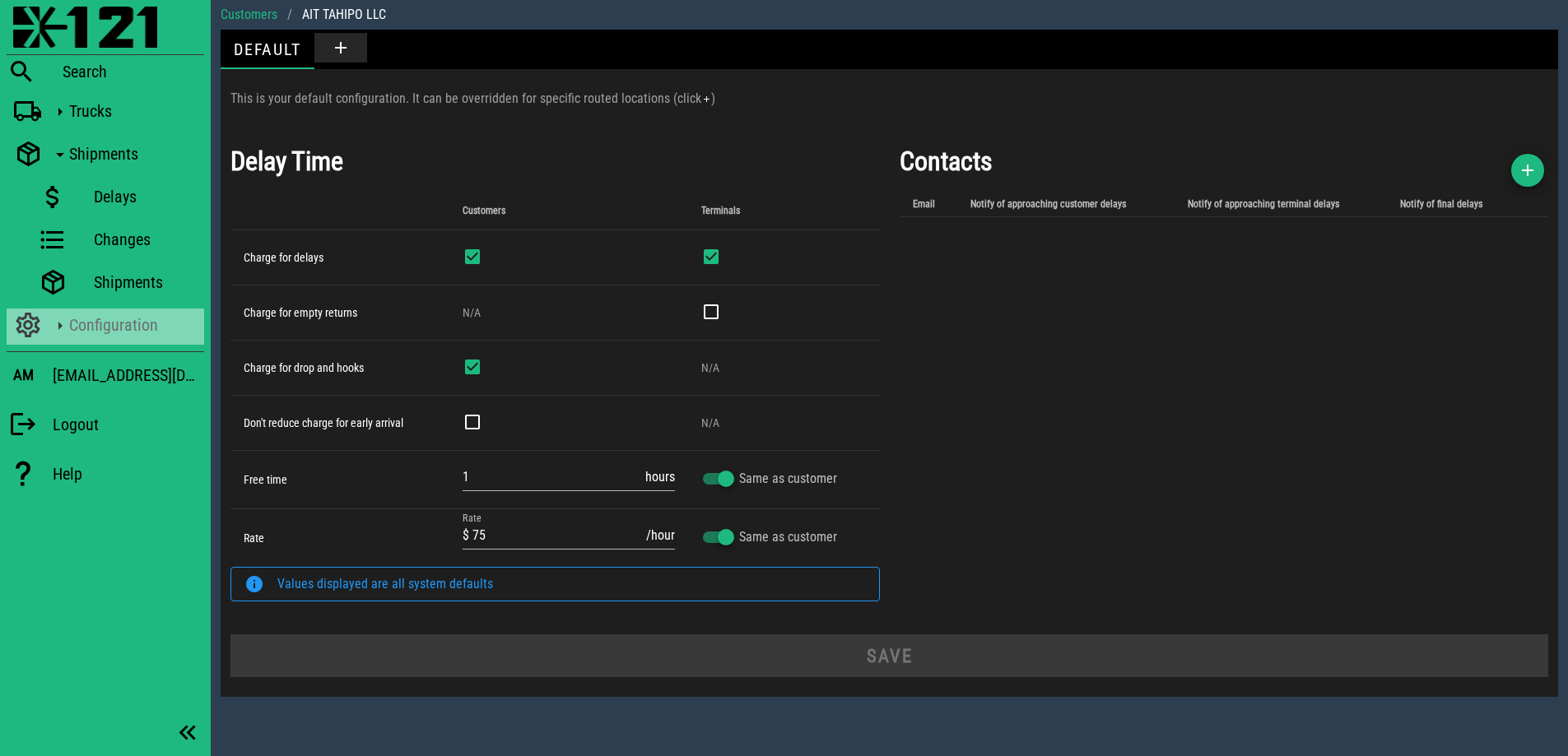
click at [71, 327] on div "Configuration" at bounding box center [133, 324] width 128 height 20
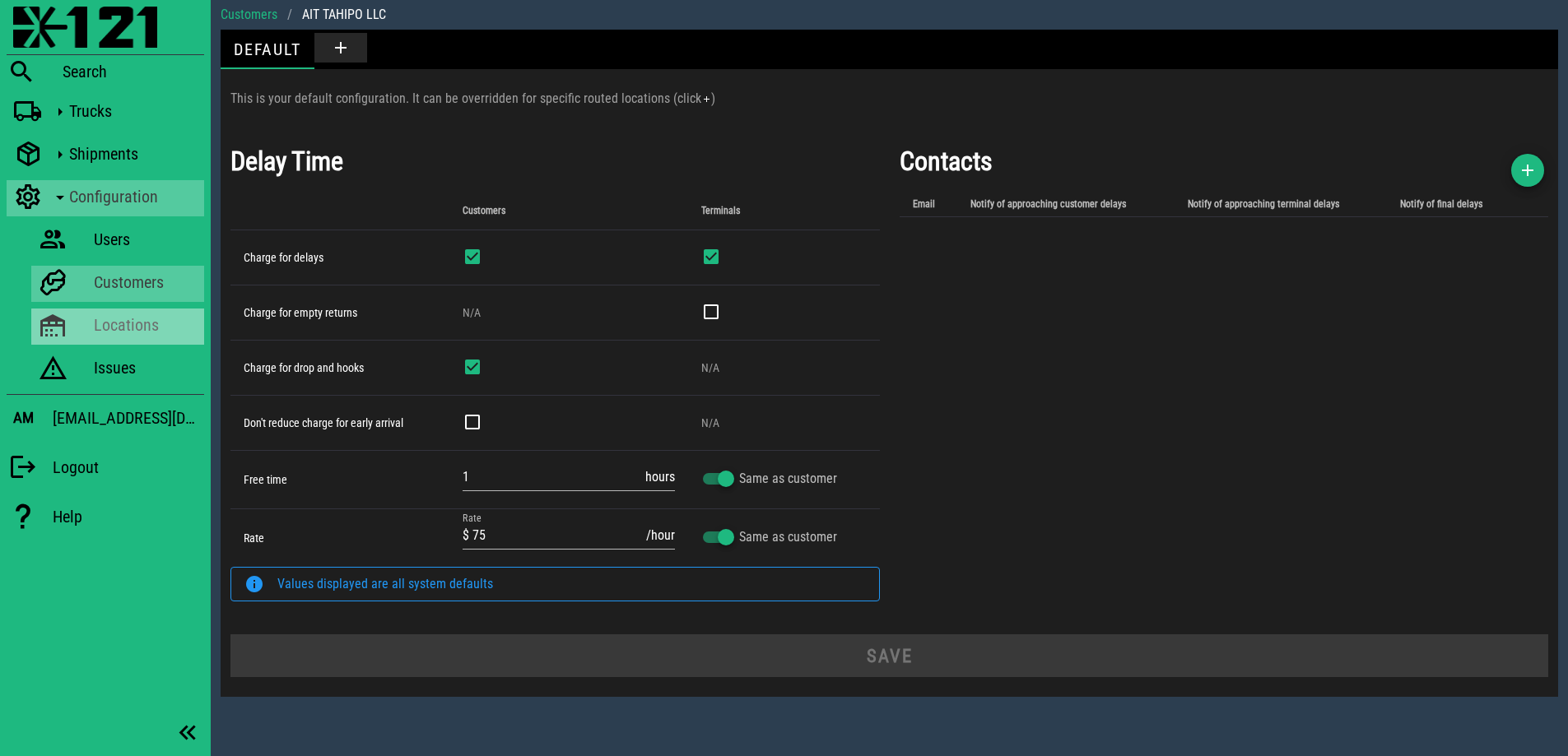
click at [117, 315] on div "Locations" at bounding box center [145, 324] width 104 height 20
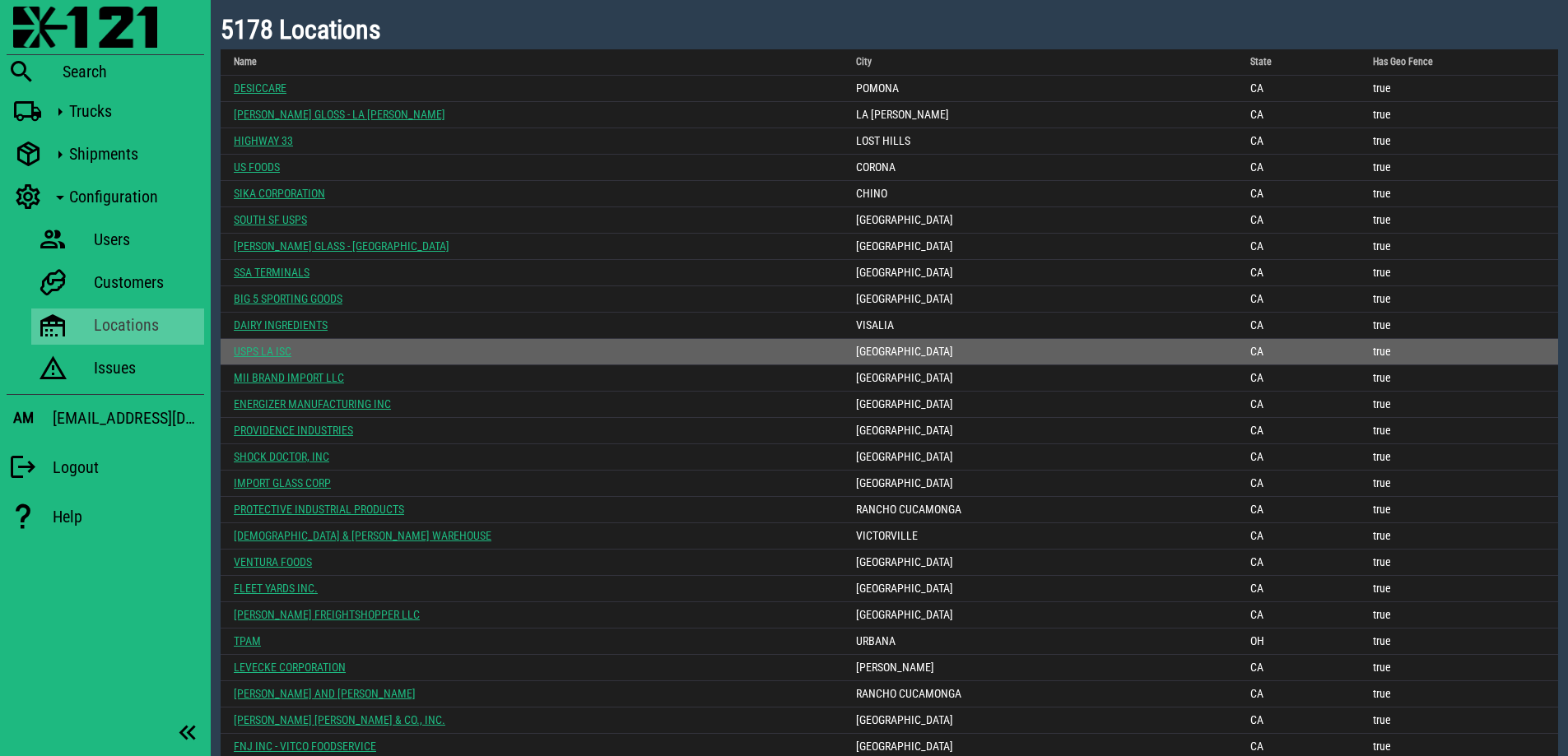
click at [272, 355] on link "USPS LA ISC" at bounding box center [261, 351] width 57 height 13
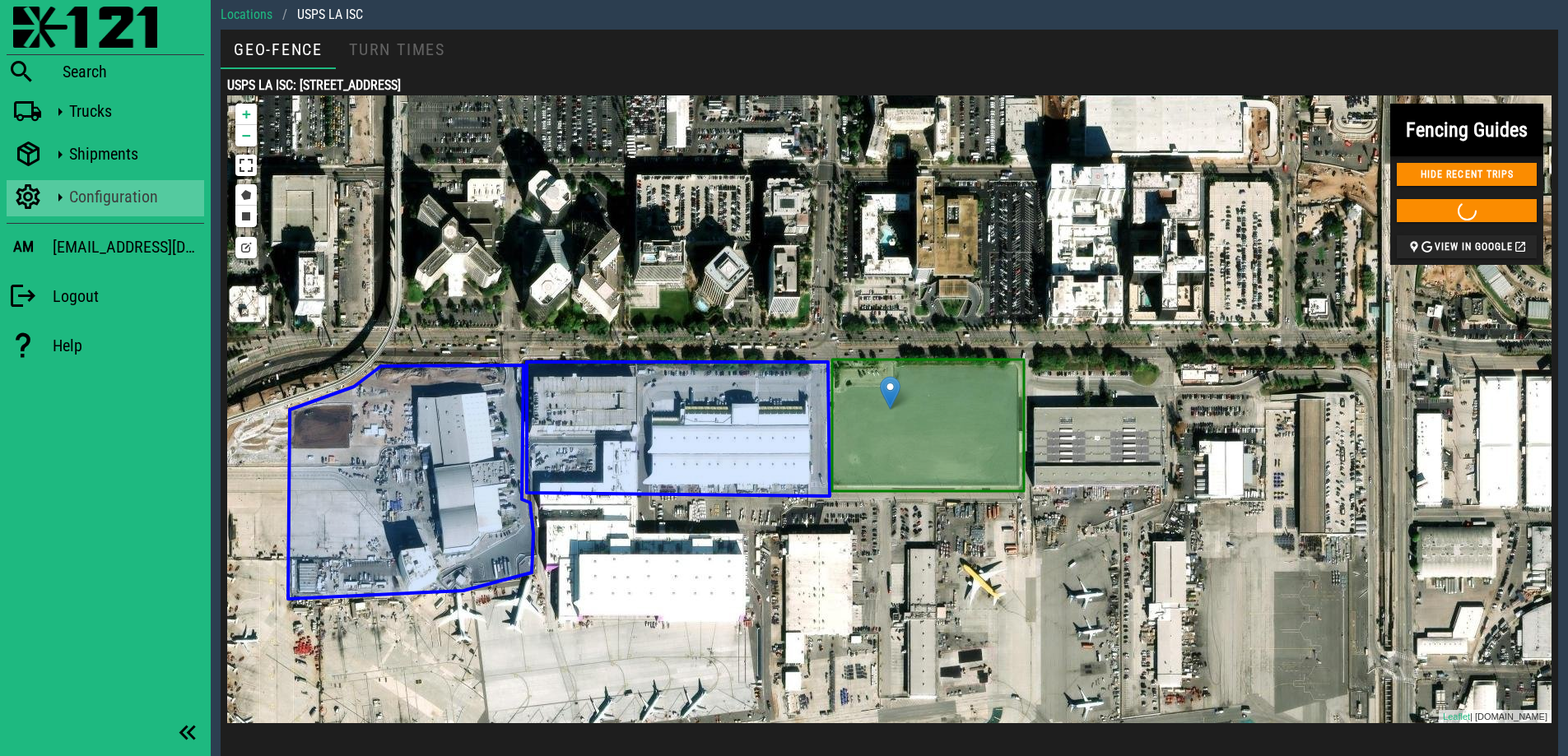
click at [107, 202] on div "Configuration" at bounding box center [133, 196] width 128 height 20
